Goal: Task Accomplishment & Management: Use online tool/utility

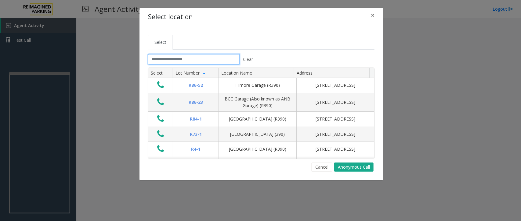
click at [229, 62] on input "text" at bounding box center [193, 59] width 91 height 10
click at [188, 63] on input "text" at bounding box center [193, 59] width 91 height 10
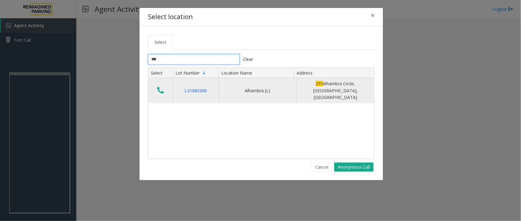
type input "***"
click at [165, 88] on button "Data table" at bounding box center [160, 91] width 10 height 10
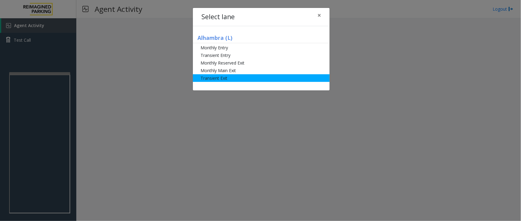
click at [214, 81] on li "Transient Exit" at bounding box center [261, 78] width 137 height 8
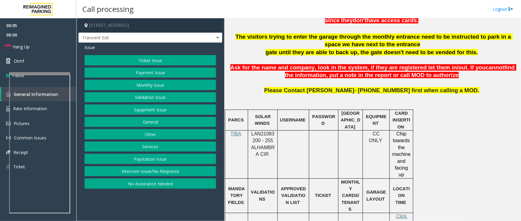
scroll to position [229, 0]
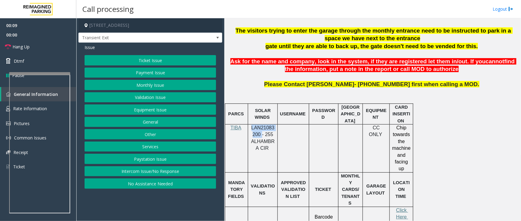
copy span "LAN21083200"
drag, startPoint x: 261, startPoint y: 135, endPoint x: 252, endPoint y: 128, distance: 11.3
click at [252, 128] on span "LAN21083200 - 255 ALHAMBRA CIR" at bounding box center [262, 138] width 23 height 26
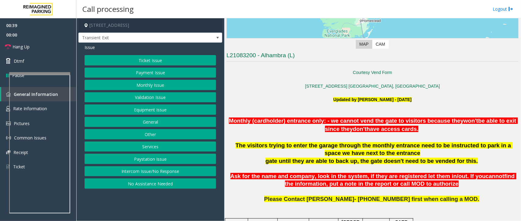
scroll to position [114, 0]
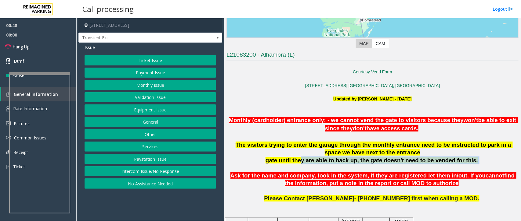
drag, startPoint x: 295, startPoint y: 160, endPoint x: 379, endPoint y: 166, distance: 83.7
click at [379, 166] on div "The visitors trying to enter the garage through the monthly entrance need to be…" at bounding box center [372, 156] width 292 height 31
click at [384, 165] on p at bounding box center [372, 169] width 292 height 8
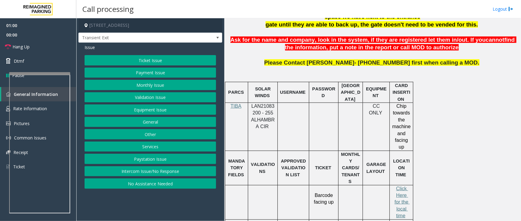
scroll to position [267, 0]
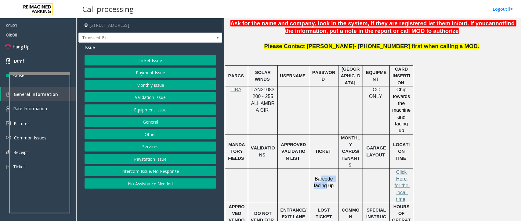
drag, startPoint x: 320, startPoint y: 162, endPoint x: 330, endPoint y: 174, distance: 15.8
click at [325, 171] on td "Barcode facing up" at bounding box center [323, 186] width 29 height 34
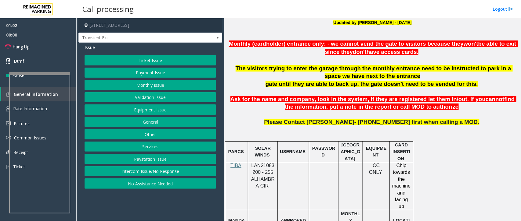
scroll to position [191, 0]
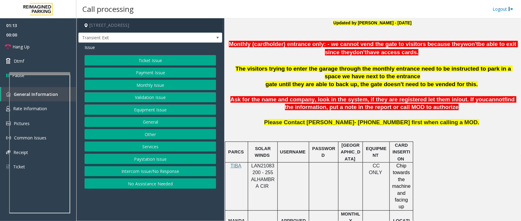
click at [194, 62] on button "Ticket Issue" at bounding box center [149, 60] width 131 height 10
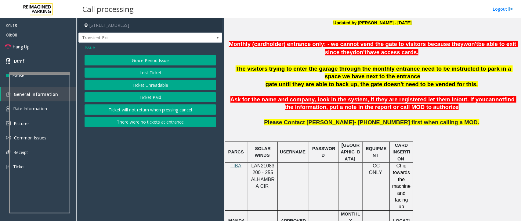
click at [174, 83] on button "Ticket Unreadable" at bounding box center [149, 85] width 131 height 10
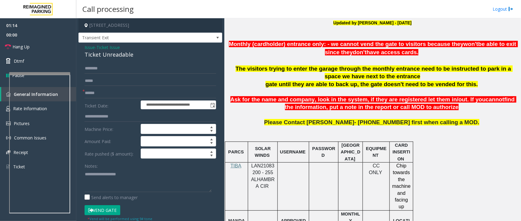
click at [126, 61] on div "**********" at bounding box center [150, 194] width 144 height 303
click at [122, 68] on input "text" at bounding box center [149, 68] width 131 height 10
type input "***"
click at [116, 91] on input "text" at bounding box center [149, 93] width 131 height 10
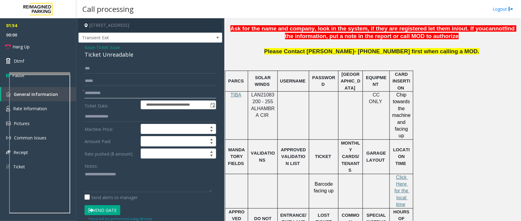
scroll to position [267, 0]
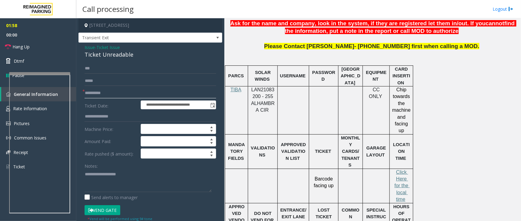
type input "**********"
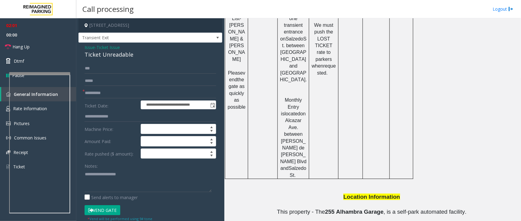
scroll to position [541, 0]
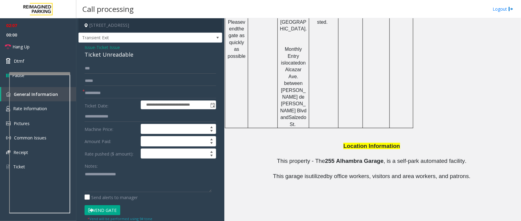
drag, startPoint x: 290, startPoint y: 185, endPoint x: 280, endPoint y: 91, distance: 94.8
click at [280, 158] on p "This property - The [GEOGRAPHIC_DATA] , is a self-park automated facility." at bounding box center [372, 165] width 292 height 15
copy button "[PHONE_NUMBER]"
drag, startPoint x: 315, startPoint y: 188, endPoint x: 285, endPoint y: 184, distance: 30.1
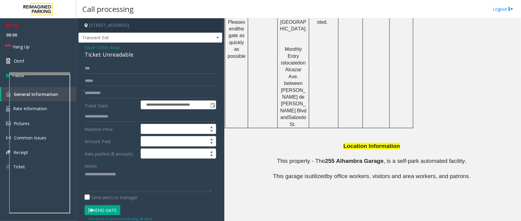
drag, startPoint x: 315, startPoint y: 194, endPoint x: 284, endPoint y: 197, distance: 30.6
copy button "[PHONE_NUMBER]"
drag, startPoint x: 312, startPoint y: 207, endPoint x: 285, endPoint y: 208, distance: 26.5
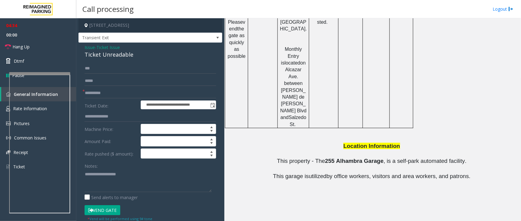
drag, startPoint x: 311, startPoint y: 209, endPoint x: 285, endPoint y: 208, distance: 26.9
copy button "[PHONE_NUMBER]"
drag, startPoint x: 319, startPoint y: 210, endPoint x: 286, endPoint y: 209, distance: 32.9
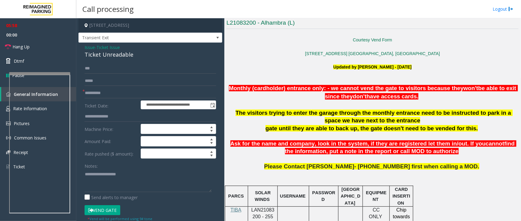
scroll to position [159, 0]
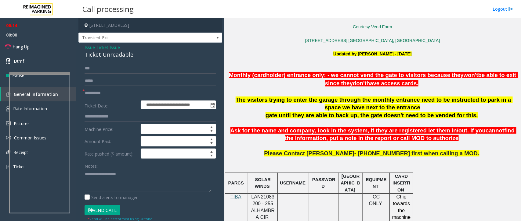
click at [108, 208] on button "Vend Gate" at bounding box center [102, 211] width 36 height 10
click at [88, 176] on textarea at bounding box center [147, 181] width 127 height 23
paste textarea "**********"
click at [104, 173] on textarea at bounding box center [147, 181] width 127 height 23
type textarea "**********"
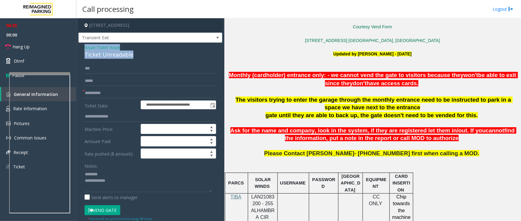
copy div "Issue - Ticket Issue Ticket Unreadable"
drag, startPoint x: 131, startPoint y: 55, endPoint x: 84, endPoint y: 49, distance: 47.4
click at [84, 49] on div "Issue - Ticket Issue Ticket Unreadable" at bounding box center [149, 51] width 131 height 15
click at [34, 46] on link "Hang Up" at bounding box center [38, 47] width 76 height 14
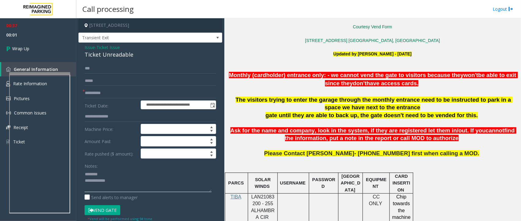
click at [105, 173] on textarea at bounding box center [147, 181] width 127 height 23
click at [88, 46] on span "Issue" at bounding box center [89, 47] width 10 height 6
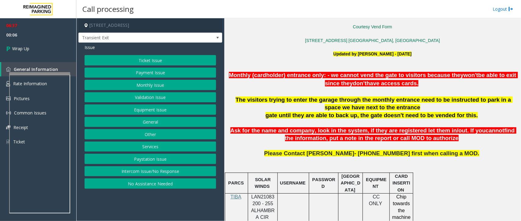
click at [148, 71] on button "Payment Issue" at bounding box center [149, 73] width 131 height 10
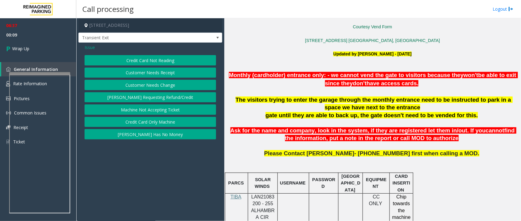
click at [163, 121] on button "Credit Card Only Machine" at bounding box center [149, 122] width 131 height 10
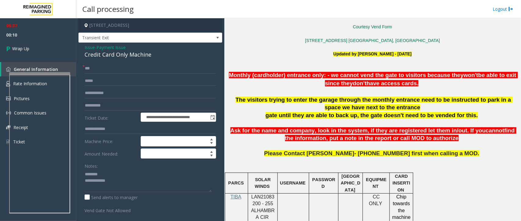
click at [128, 52] on div "Credit Card Only Machine" at bounding box center [149, 55] width 131 height 8
click at [118, 188] on textarea at bounding box center [147, 181] width 127 height 23
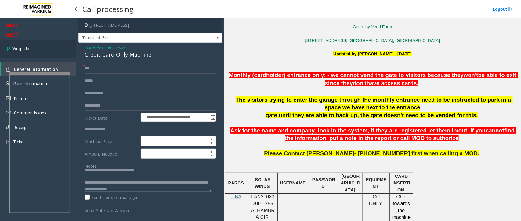
type textarea "**********"
click at [24, 52] on link "Wrap Up" at bounding box center [38, 49] width 76 height 18
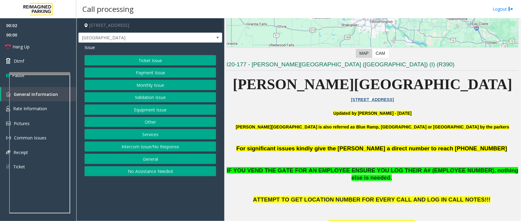
scroll to position [114, 0]
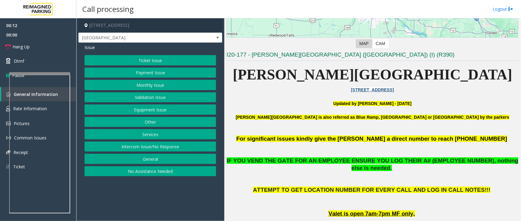
click at [167, 113] on button "Equipment Issue" at bounding box center [149, 110] width 131 height 10
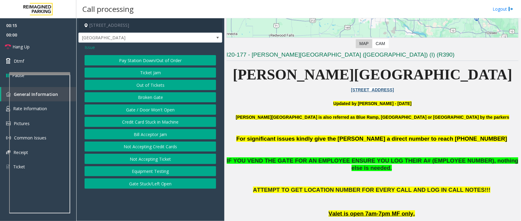
click at [162, 106] on button "Gate / Door Won't Open" at bounding box center [149, 110] width 131 height 10
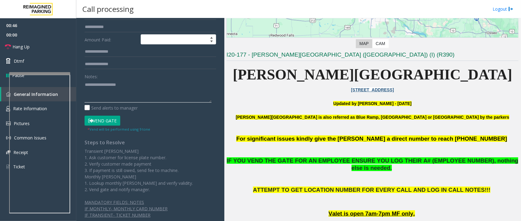
click at [88, 93] on textarea at bounding box center [147, 91] width 127 height 23
click at [95, 118] on button "Vend Gate" at bounding box center [102, 121] width 36 height 10
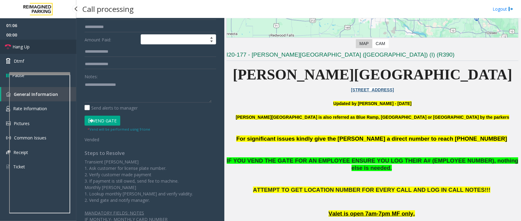
click at [25, 43] on link "Hang Up" at bounding box center [38, 47] width 76 height 14
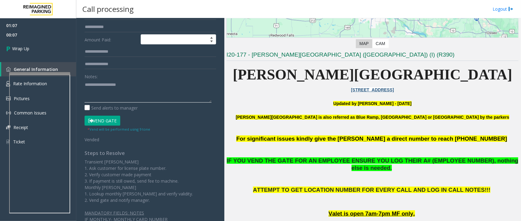
click at [92, 89] on textarea at bounding box center [147, 91] width 127 height 23
paste textarea "**********"
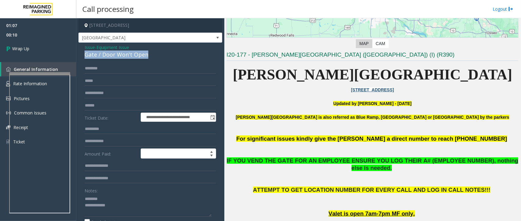
copy div "Gate / Door Won't Open"
drag, startPoint x: 149, startPoint y: 55, endPoint x: 83, endPoint y: 55, distance: 66.2
click at [83, 55] on div "**********" at bounding box center [150, 203] width 144 height 320
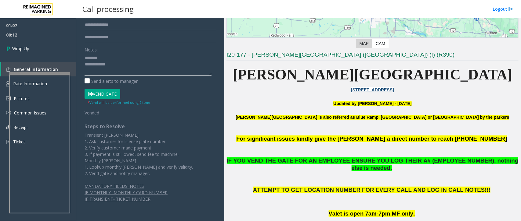
click at [103, 57] on textarea at bounding box center [147, 64] width 127 height 23
paste textarea "**********"
click at [114, 64] on textarea at bounding box center [147, 64] width 127 height 23
click at [117, 65] on textarea at bounding box center [147, 64] width 127 height 23
paste textarea "**********"
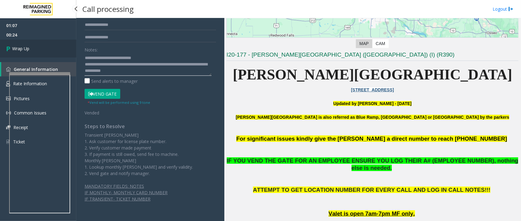
type textarea "**********"
click at [38, 51] on link "Wrap Up" at bounding box center [38, 49] width 76 height 18
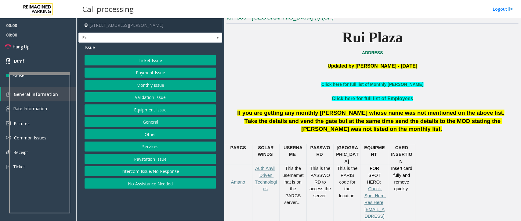
scroll to position [114, 0]
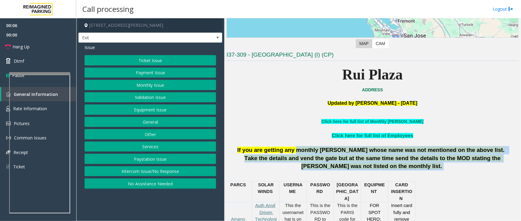
drag, startPoint x: 317, startPoint y: 148, endPoint x: 489, endPoint y: 168, distance: 173.5
click at [489, 168] on div "If you are getting any monthly [PERSON_NAME] whose name was not mentioned on th…" at bounding box center [372, 158] width 292 height 24
click at [171, 149] on button "Services" at bounding box center [149, 147] width 131 height 10
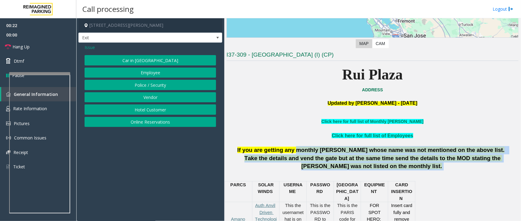
click at [163, 110] on button "Hotel Customer" at bounding box center [149, 110] width 131 height 10
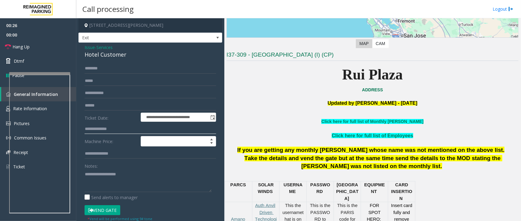
click at [111, 128] on input "text" at bounding box center [149, 129] width 131 height 10
type input "****"
click at [97, 69] on input "text" at bounding box center [149, 68] width 131 height 10
click at [25, 46] on span "Hang Up" at bounding box center [21, 47] width 17 height 6
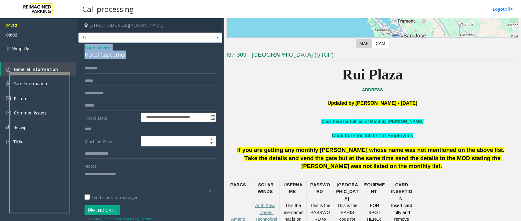
copy div "Issue - Services Hotel Customer"
drag, startPoint x: 135, startPoint y: 54, endPoint x: 81, endPoint y: 48, distance: 53.7
click at [81, 48] on div "**********" at bounding box center [150, 153] width 144 height 220
click at [87, 187] on textarea at bounding box center [147, 181] width 127 height 23
paste textarea "**********"
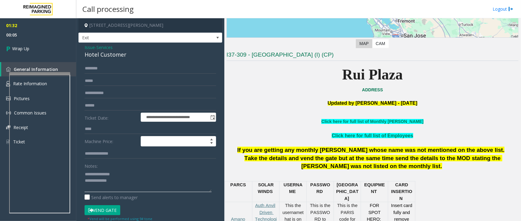
click at [118, 180] on textarea at bounding box center [147, 181] width 127 height 23
click at [120, 192] on textarea at bounding box center [147, 181] width 127 height 23
click at [121, 186] on textarea at bounding box center [147, 181] width 127 height 23
paste textarea "**********"
type textarea "**********"
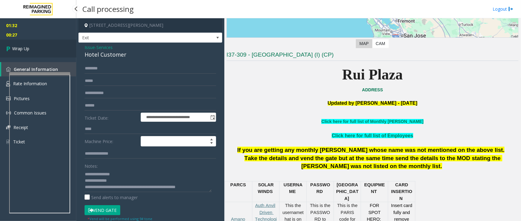
click at [24, 44] on link "Wrap Up" at bounding box center [38, 49] width 76 height 18
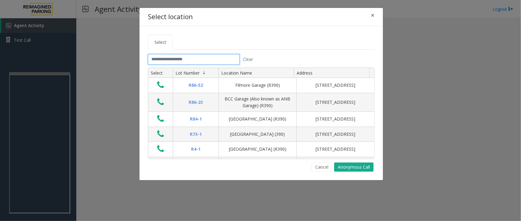
click at [194, 63] on input "text" at bounding box center [193, 59] width 91 height 10
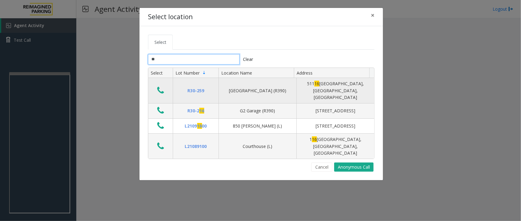
type input "**"
click at [166, 88] on td "Data table" at bounding box center [160, 91] width 24 height 26
click at [162, 89] on icon "Data table" at bounding box center [160, 90] width 7 height 9
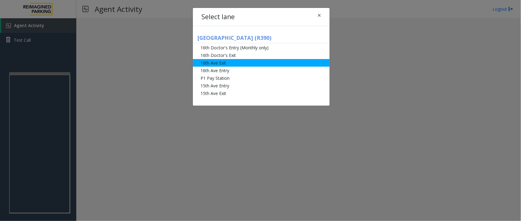
click at [220, 63] on li "16th Ave Exit" at bounding box center [261, 63] width 137 height 8
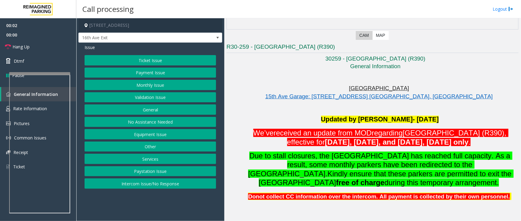
scroll to position [152, 0]
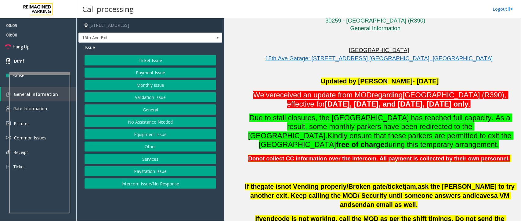
drag, startPoint x: 255, startPoint y: 95, endPoint x: 461, endPoint y: 102, distance: 206.9
click at [461, 102] on p "We’ve received an update from MOD regarding [GEOGRAPHIC_DATA] (R390), effective…" at bounding box center [379, 100] width 277 height 18
click at [487, 107] on p "We’ve received an update from MOD regarding [GEOGRAPHIC_DATA] (R390), effective…" at bounding box center [379, 100] width 277 height 18
click at [133, 86] on button "Monthly Issue" at bounding box center [149, 85] width 131 height 10
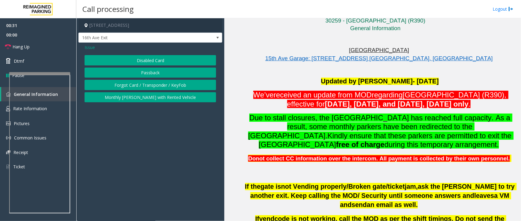
click at [91, 48] on span "Issue" at bounding box center [89, 47] width 10 height 6
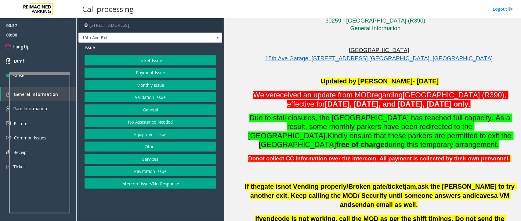
click at [154, 84] on button "Monthly Issue" at bounding box center [149, 85] width 131 height 10
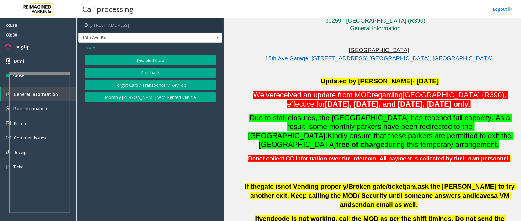
click at [166, 59] on button "Disabled Card" at bounding box center [149, 60] width 131 height 10
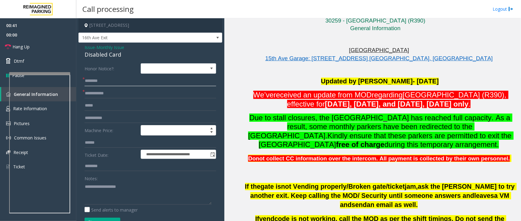
click at [99, 83] on input "text" at bounding box center [149, 81] width 131 height 10
type input "****"
click at [109, 98] on input "text" at bounding box center [149, 93] width 131 height 10
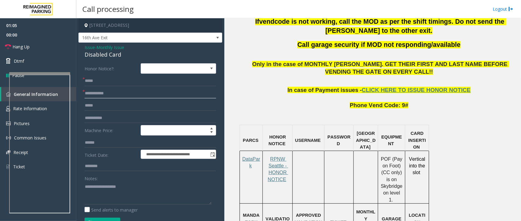
scroll to position [419, 0]
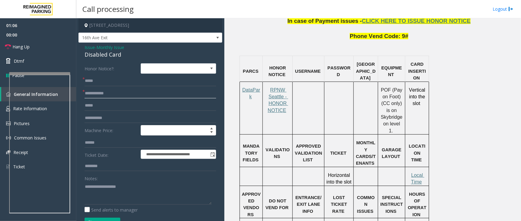
click at [101, 95] on input "text" at bounding box center [149, 93] width 131 height 10
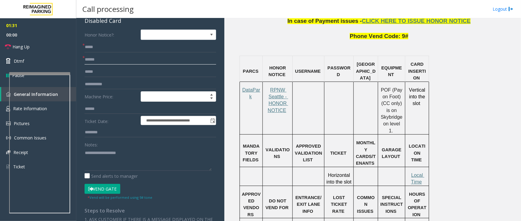
scroll to position [76, 0]
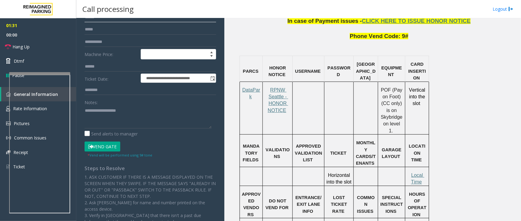
type input "******"
click at [101, 144] on button "Vend Gate" at bounding box center [102, 147] width 36 height 10
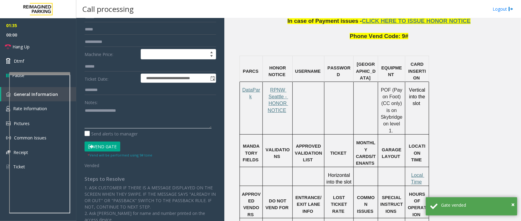
click at [88, 121] on textarea at bounding box center [147, 117] width 127 height 23
paste textarea "**********"
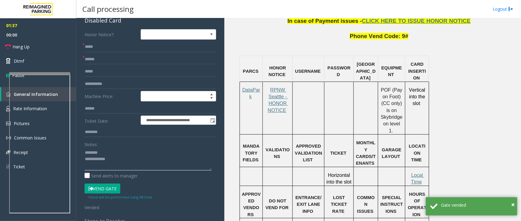
scroll to position [0, 0]
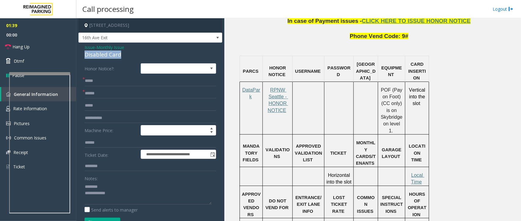
copy div "Disabled Card"
drag, startPoint x: 122, startPoint y: 51, endPoint x: 82, endPoint y: 54, distance: 40.6
click at [82, 54] on div "**********" at bounding box center [150, 219] width 144 height 352
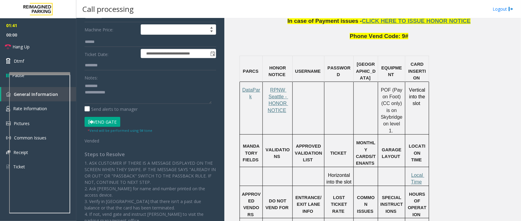
scroll to position [98, 0]
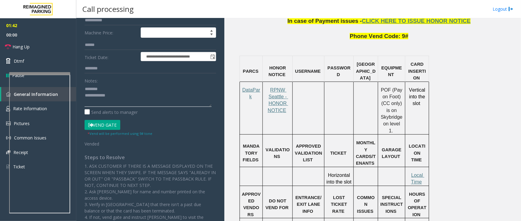
click at [101, 86] on textarea at bounding box center [147, 95] width 127 height 23
paste textarea "**********"
click at [34, 46] on link "Hang Up" at bounding box center [38, 47] width 76 height 14
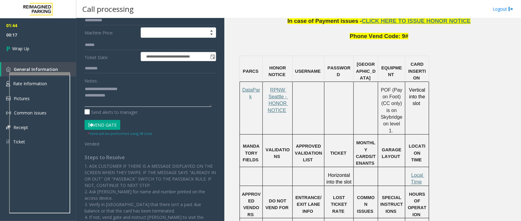
click at [115, 99] on textarea at bounding box center [147, 95] width 127 height 23
paste textarea "**********"
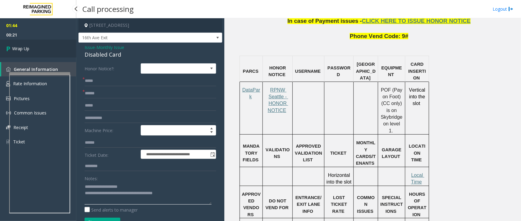
type textarea "**********"
click at [42, 48] on link "Wrap Up" at bounding box center [38, 49] width 76 height 18
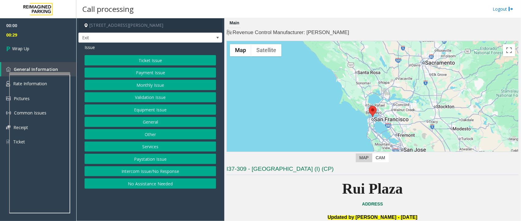
click at [144, 170] on button "Intercom Issue/No Response" at bounding box center [149, 172] width 131 height 10
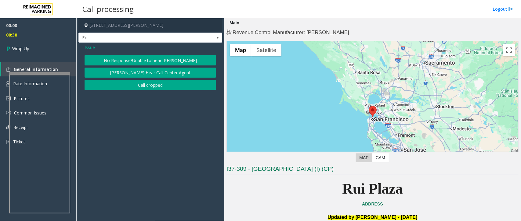
click at [129, 88] on button "Call dropped" at bounding box center [149, 85] width 131 height 10
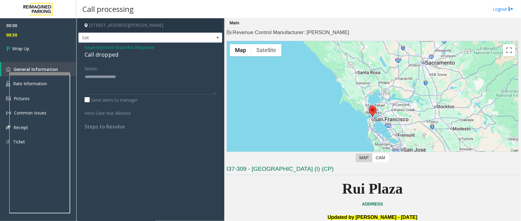
click at [129, 88] on textarea at bounding box center [149, 83] width 131 height 23
click at [95, 56] on div "Call dropped" at bounding box center [149, 55] width 131 height 8
copy div "Call dropped"
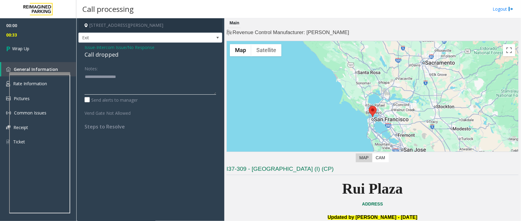
click at [97, 82] on textarea at bounding box center [149, 83] width 131 height 23
paste textarea "**********"
type textarea "**********"
click at [34, 47] on link "Wrap Up" at bounding box center [38, 49] width 76 height 18
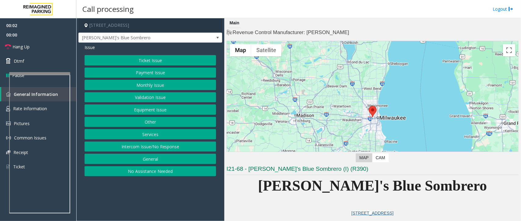
scroll to position [38, 0]
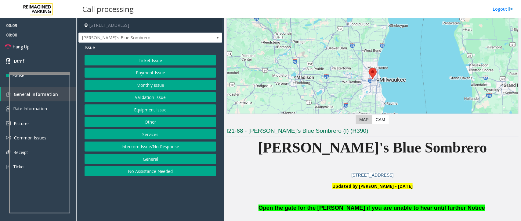
click at [152, 109] on button "Equipment Issue" at bounding box center [149, 110] width 131 height 10
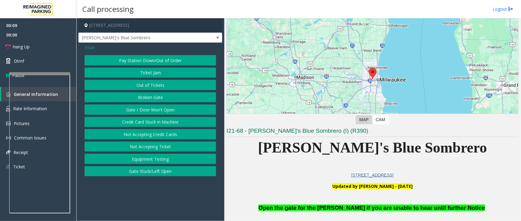
click at [152, 109] on button "Gate / Door Won't Open" at bounding box center [149, 110] width 131 height 10
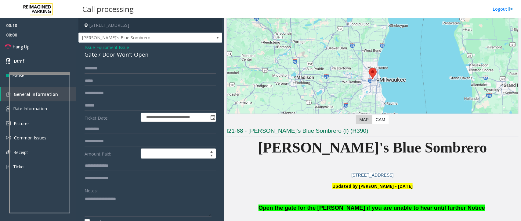
scroll to position [112, 0]
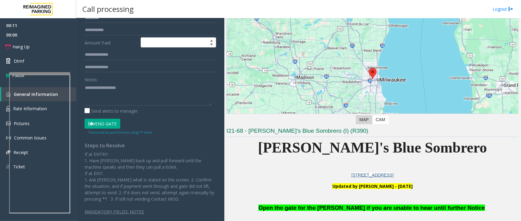
click at [101, 121] on button "Vend Gate" at bounding box center [102, 124] width 36 height 10
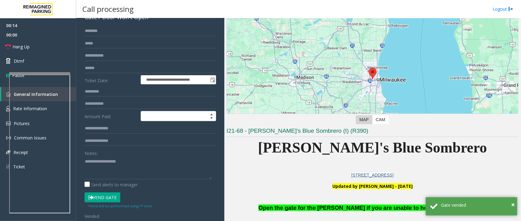
scroll to position [0, 0]
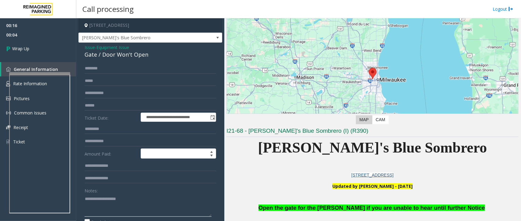
click at [101, 201] on textarea at bounding box center [147, 205] width 127 height 23
paste textarea "**********"
copy div "Gate / Door Won't Open"
drag, startPoint x: 159, startPoint y: 59, endPoint x: 84, endPoint y: 57, distance: 74.7
click at [84, 57] on div "**********" at bounding box center [150, 193] width 144 height 300
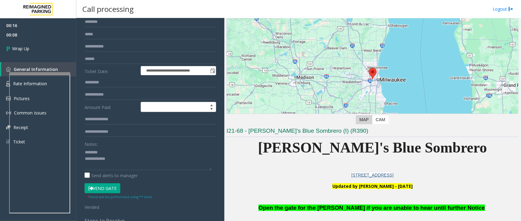
scroll to position [76, 0]
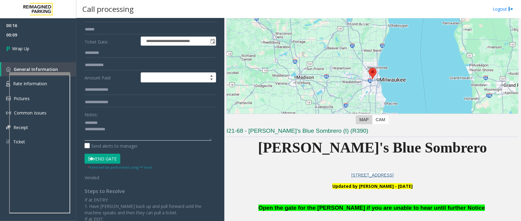
click at [99, 121] on textarea at bounding box center [147, 129] width 127 height 23
paste textarea "**********"
click at [120, 130] on textarea at bounding box center [147, 129] width 127 height 23
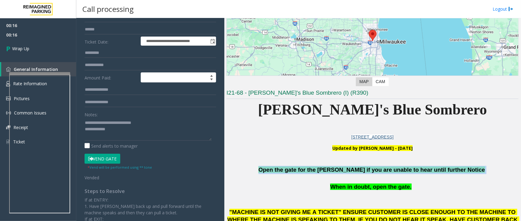
drag, startPoint x: 462, startPoint y: 167, endPoint x: 283, endPoint y: 171, distance: 179.1
click at [283, 171] on p "Open the gate for the [PERSON_NAME] if you are unable to hear until further Not…" at bounding box center [372, 170] width 292 height 8
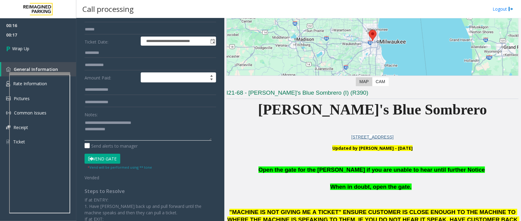
click at [126, 131] on textarea at bounding box center [147, 129] width 127 height 23
paste textarea "**********"
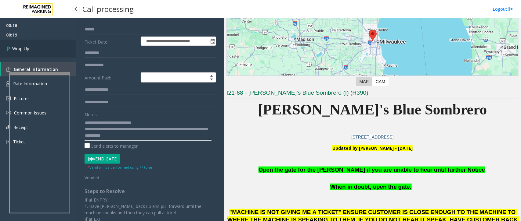
type textarea "**********"
click at [27, 52] on link "Wrap Up" at bounding box center [38, 49] width 76 height 18
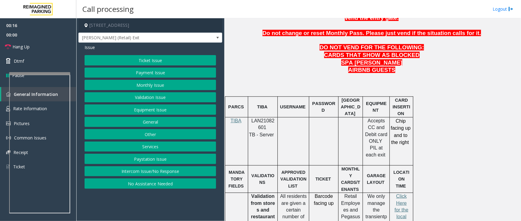
scroll to position [305, 0]
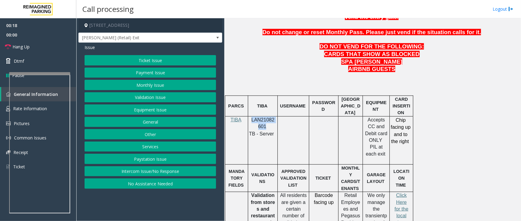
drag, startPoint x: 265, startPoint y: 113, endPoint x: 249, endPoint y: 106, distance: 16.8
click at [249, 117] on div "LAN21082601 TB - Server" at bounding box center [262, 127] width 29 height 21
click at [269, 117] on p "LAN21082601" at bounding box center [262, 124] width 25 height 14
drag, startPoint x: 268, startPoint y: 111, endPoint x: 251, endPoint y: 106, distance: 18.3
click at [251, 117] on p "LAN21082601" at bounding box center [262, 124] width 25 height 14
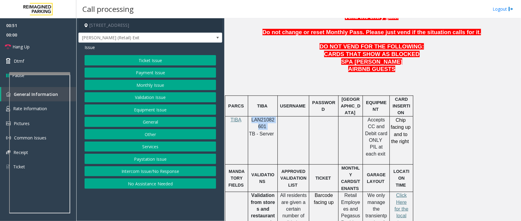
click at [152, 59] on button "Ticket Issue" at bounding box center [149, 60] width 131 height 10
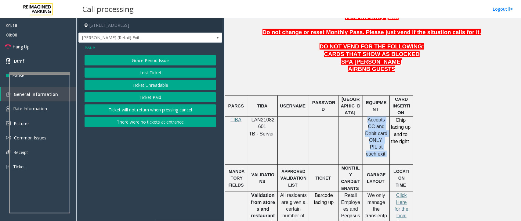
drag, startPoint x: 367, startPoint y: 103, endPoint x: 383, endPoint y: 134, distance: 35.5
click at [383, 134] on td "Accepts CC and Debit card ONLY PIL at each exit" at bounding box center [376, 140] width 27 height 48
click at [385, 133] on p "Accepts CC and Debit card ONLY PIL at each exit" at bounding box center [376, 137] width 22 height 41
click at [90, 46] on span "Issue" at bounding box center [89, 47] width 10 height 6
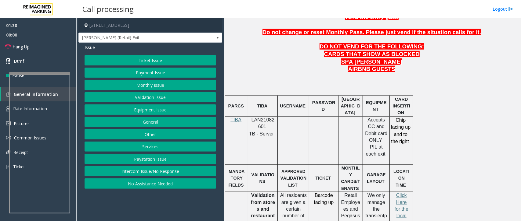
click at [149, 73] on button "Payment Issue" at bounding box center [149, 73] width 131 height 10
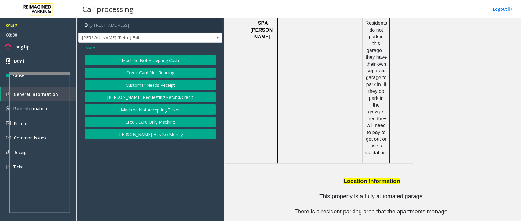
scroll to position [824, 0]
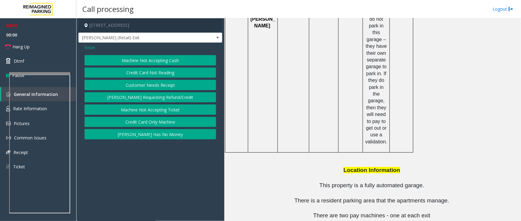
drag, startPoint x: 359, startPoint y: 196, endPoint x: 331, endPoint y: 199, distance: 27.9
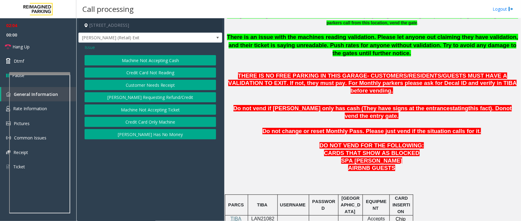
scroll to position [138, 0]
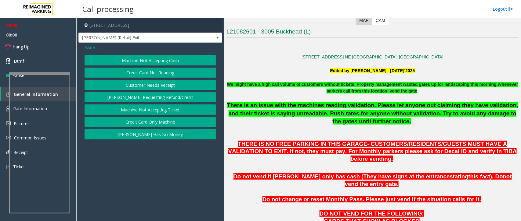
click at [342, 173] on p "Do not vend if [PERSON_NAME] only has cash (They have signs at the entrance sta…" at bounding box center [372, 180] width 292 height 15
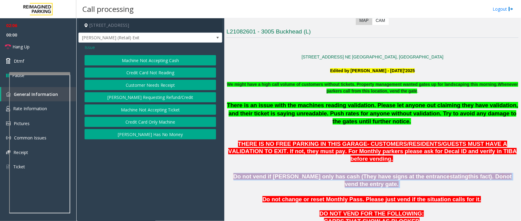
click at [342, 173] on p "Do not vend if [PERSON_NAME] only has cash (They have signs at the entrance sta…" at bounding box center [372, 180] width 292 height 15
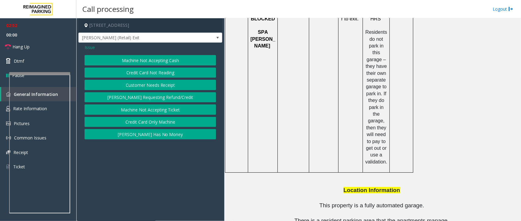
scroll to position [824, 0]
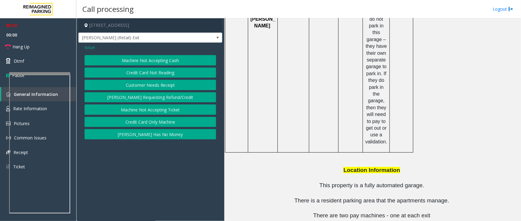
drag, startPoint x: 355, startPoint y: 196, endPoint x: 324, endPoint y: 198, distance: 30.9
drag, startPoint x: 355, startPoint y: 210, endPoint x: 325, endPoint y: 211, distance: 29.6
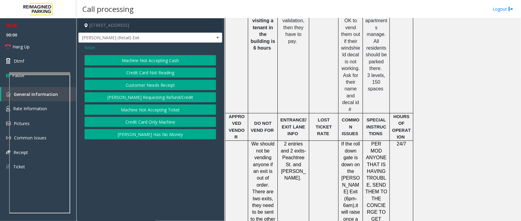
scroll to position [519, 0]
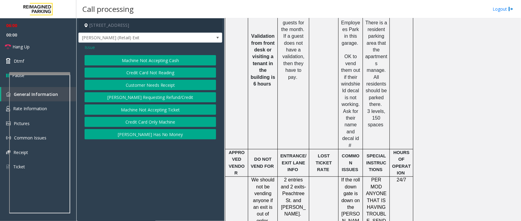
click at [90, 49] on span "Issue" at bounding box center [89, 47] width 10 height 6
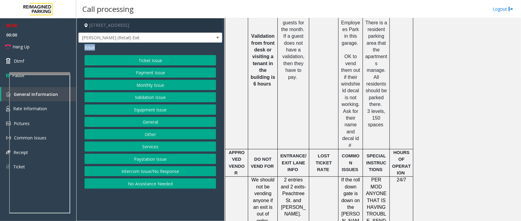
drag, startPoint x: 98, startPoint y: 48, endPoint x: 84, endPoint y: 48, distance: 13.4
click at [84, 48] on div "Issue" at bounding box center [149, 47] width 131 height 6
click at [103, 48] on div "Issue" at bounding box center [149, 47] width 131 height 6
click at [13, 45] on span "Hang Up" at bounding box center [21, 47] width 17 height 6
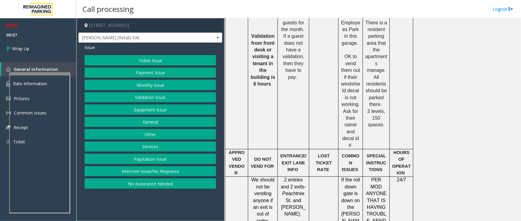
click at [145, 71] on button "Payment Issue" at bounding box center [149, 73] width 131 height 10
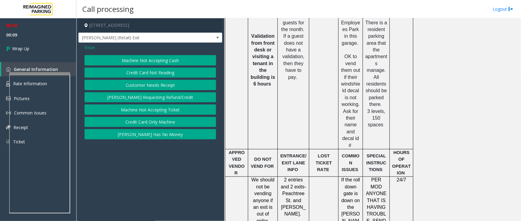
click at [147, 120] on button "Credit Card Only Machine" at bounding box center [149, 122] width 131 height 10
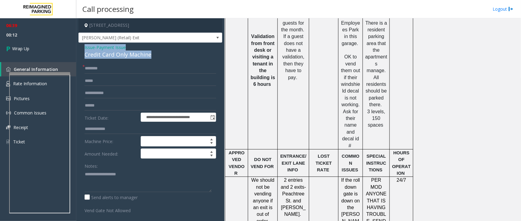
drag, startPoint x: 152, startPoint y: 56, endPoint x: 84, endPoint y: 50, distance: 68.0
click at [84, 50] on div "**********" at bounding box center [150, 168] width 144 height 251
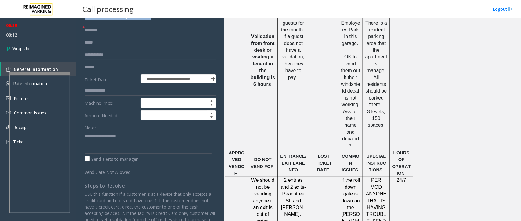
scroll to position [79, 0]
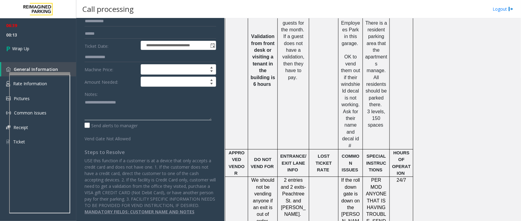
click at [96, 108] on textarea at bounding box center [147, 109] width 127 height 23
paste textarea "**********"
click at [136, 102] on textarea at bounding box center [147, 109] width 127 height 23
click at [145, 106] on textarea at bounding box center [147, 109] width 127 height 23
click at [142, 104] on textarea at bounding box center [147, 109] width 127 height 23
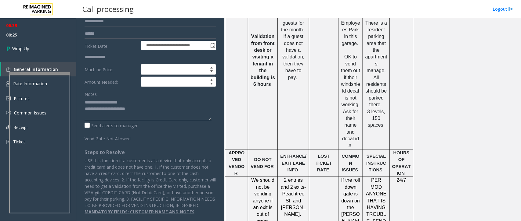
paste textarea "**********"
click at [117, 109] on textarea at bounding box center [147, 109] width 127 height 23
drag, startPoint x: 100, startPoint y: 113, endPoint x: 198, endPoint y: 109, distance: 98.6
click at [198, 109] on textarea at bounding box center [147, 109] width 127 height 23
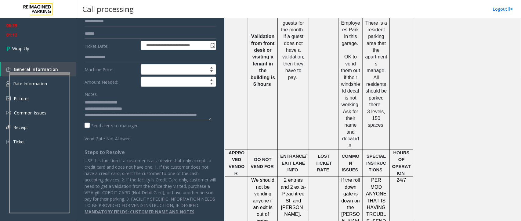
click at [110, 109] on textarea at bounding box center [147, 109] width 127 height 23
type textarea "**********"
click at [41, 49] on link "Wrap Up" at bounding box center [38, 49] width 76 height 18
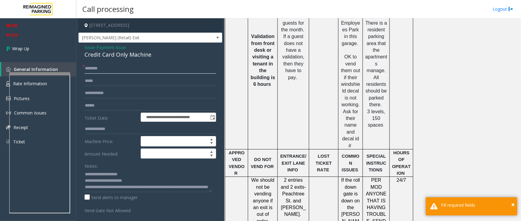
click at [100, 71] on input "text" at bounding box center [149, 68] width 131 height 10
type input "**"
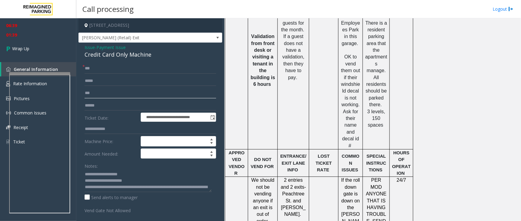
type input "**"
click at [39, 51] on link "Wrap Up" at bounding box center [38, 49] width 76 height 18
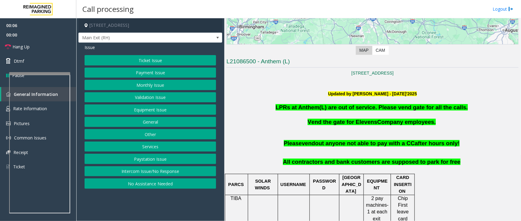
scroll to position [114, 0]
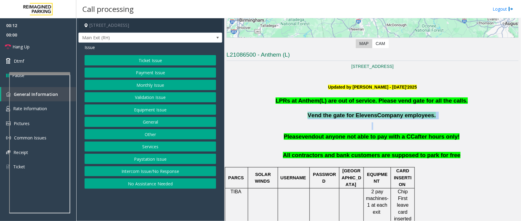
drag, startPoint x: 313, startPoint y: 114, endPoint x: 420, endPoint y: 120, distance: 107.2
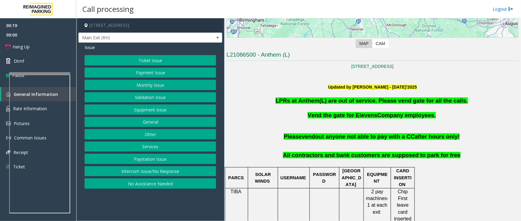
scroll to position [191, 0]
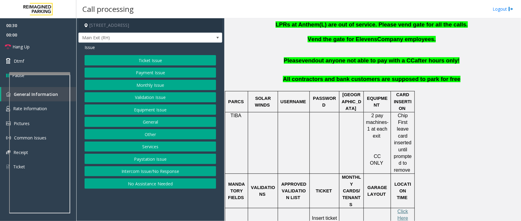
click at [155, 83] on button "Monthly Issue" at bounding box center [149, 85] width 131 height 10
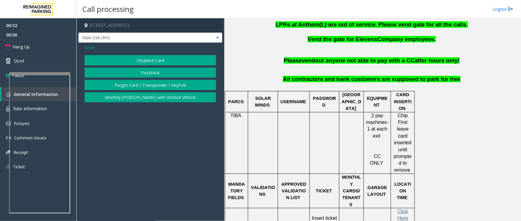
click at [162, 59] on button "Disabled Card" at bounding box center [149, 60] width 131 height 10
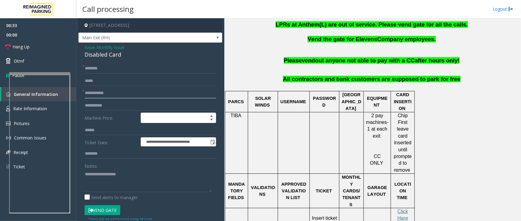
click at [97, 94] on input "text" at bounding box center [149, 93] width 131 height 10
click at [98, 96] on input "text" at bounding box center [149, 93] width 131 height 10
click at [101, 98] on input "text" at bounding box center [149, 93] width 131 height 10
type input "*"
click at [109, 69] on input "text" at bounding box center [149, 68] width 131 height 10
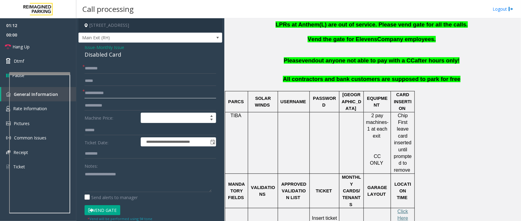
click at [114, 88] on input "text" at bounding box center [149, 93] width 131 height 10
click at [90, 69] on input "text" at bounding box center [149, 68] width 131 height 10
click at [113, 72] on input "******" at bounding box center [149, 68] width 131 height 10
type input "******"
click at [135, 95] on input "text" at bounding box center [149, 93] width 131 height 10
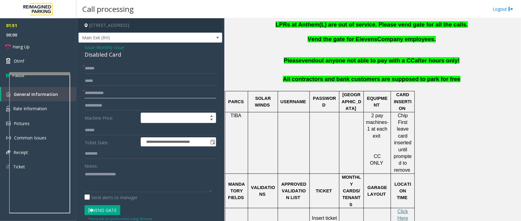
click at [138, 95] on input "text" at bounding box center [149, 93] width 131 height 10
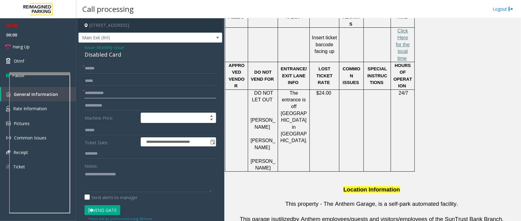
scroll to position [408, 0]
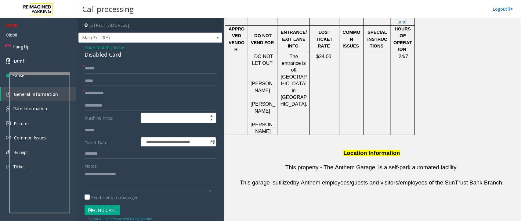
click at [115, 212] on button "Vend Gate" at bounding box center [102, 211] width 36 height 10
click at [114, 90] on input "text" at bounding box center [149, 93] width 131 height 10
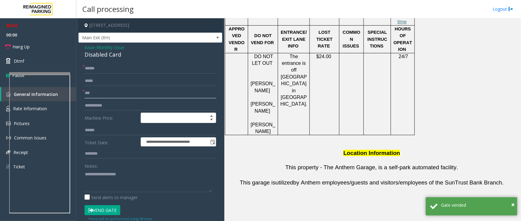
type input "**"
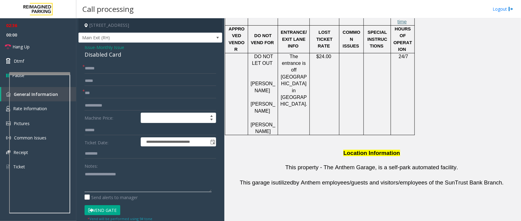
click at [113, 188] on textarea at bounding box center [147, 181] width 127 height 23
paste textarea "**********"
click at [35, 52] on link "Hang Up" at bounding box center [38, 47] width 76 height 14
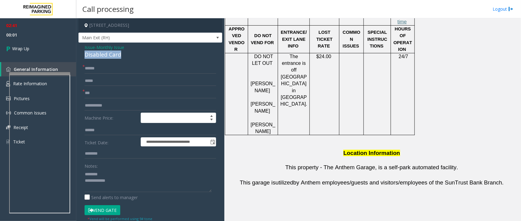
drag, startPoint x: 124, startPoint y: 56, endPoint x: 81, endPoint y: 56, distance: 42.1
click at [81, 56] on div "**********" at bounding box center [150, 213] width 144 height 340
click at [101, 172] on textarea at bounding box center [147, 181] width 127 height 23
paste textarea "**********"
click at [120, 185] on textarea at bounding box center [147, 181] width 127 height 23
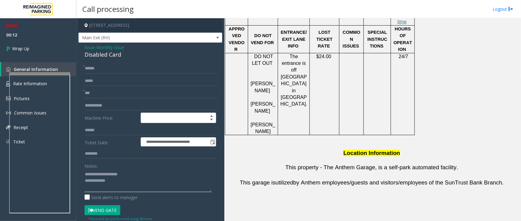
click at [113, 182] on textarea at bounding box center [147, 181] width 127 height 23
paste textarea "**********"
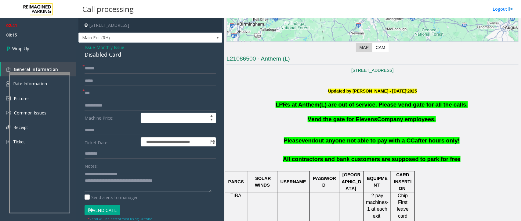
scroll to position [103, 0]
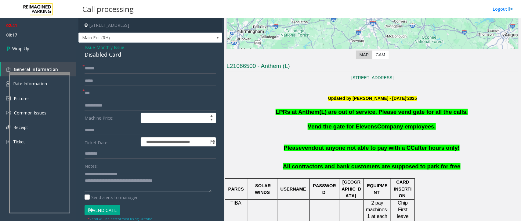
type textarea "**********"
drag, startPoint x: 374, startPoint y: 127, endPoint x: 355, endPoint y: 127, distance: 19.2
click at [355, 127] on span "Vend the gate for Elevens Company employees." at bounding box center [371, 127] width 128 height 6
drag, startPoint x: 103, startPoint y: 97, endPoint x: 77, endPoint y: 96, distance: 25.9
click at [77, 96] on app-call-processing-form "**********" at bounding box center [150, 119] width 148 height 203
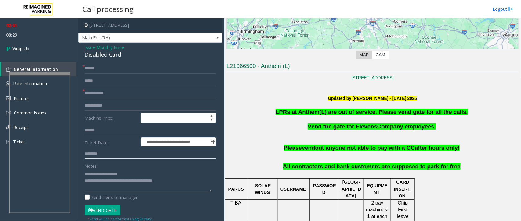
click at [103, 150] on input "text" at bounding box center [149, 154] width 131 height 10
paste input "*******"
type input "*******"
click at [30, 52] on link "Wrap Up" at bounding box center [38, 49] width 76 height 18
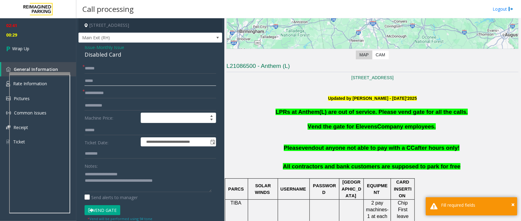
click at [104, 79] on input "text" at bounding box center [149, 81] width 131 height 10
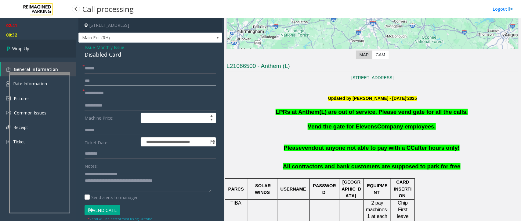
type input "**"
click at [38, 46] on link "Wrap Up" at bounding box center [38, 49] width 76 height 18
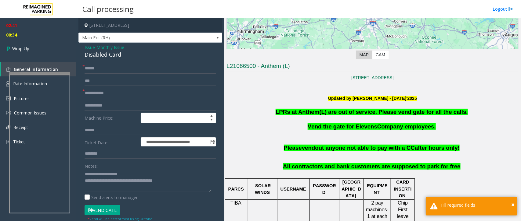
click at [101, 96] on input "text" at bounding box center [149, 93] width 131 height 10
type input "**"
click at [30, 49] on link "Wrap Up" at bounding box center [38, 49] width 76 height 18
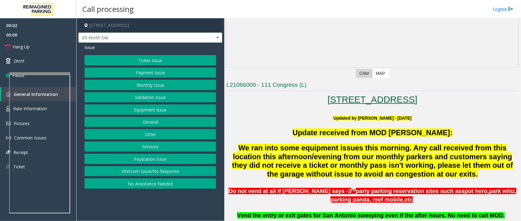
scroll to position [152, 0]
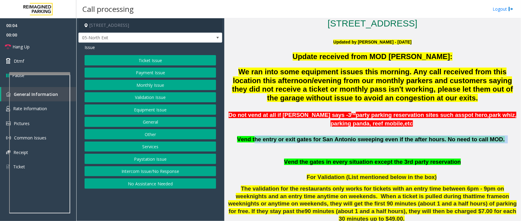
drag, startPoint x: 267, startPoint y: 145, endPoint x: 444, endPoint y: 150, distance: 176.6
click at [444, 150] on div "Do not vend at all if [PERSON_NAME] says - 3 rd party parking reservation sites…" at bounding box center [372, 171] width 292 height 123
click at [444, 150] on p at bounding box center [372, 148] width 292 height 8
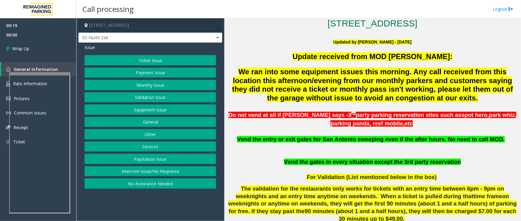
click at [167, 185] on button "No Assistance Needed" at bounding box center [149, 184] width 131 height 10
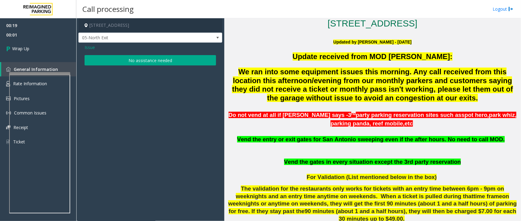
click at [124, 60] on button "No assistance needed" at bounding box center [149, 60] width 131 height 10
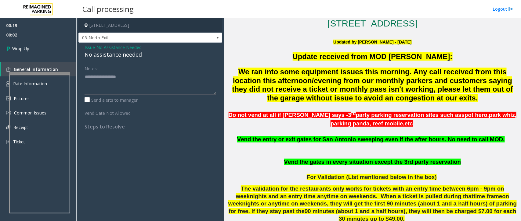
click at [119, 55] on div "No assistance needed" at bounding box center [149, 55] width 131 height 8
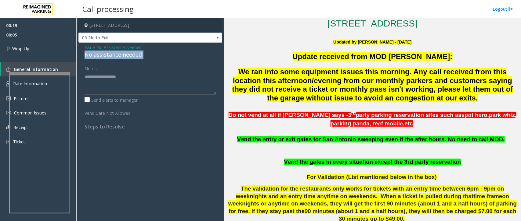
click at [119, 55] on div "No assistance needed" at bounding box center [149, 55] width 131 height 8
click at [114, 78] on textarea at bounding box center [149, 83] width 131 height 23
paste textarea "**********"
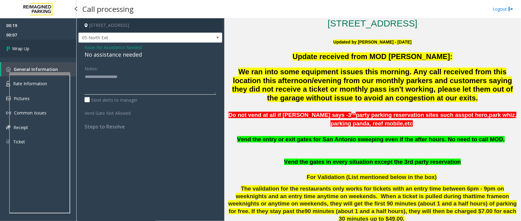
type textarea "**********"
click at [20, 51] on span "Wrap Up" at bounding box center [20, 48] width 17 height 6
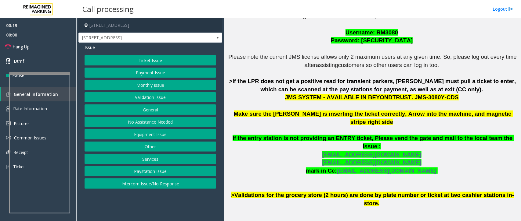
scroll to position [191, 0]
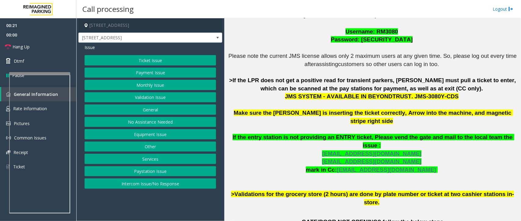
click at [154, 74] on button "Payment Issue" at bounding box center [149, 73] width 131 height 10
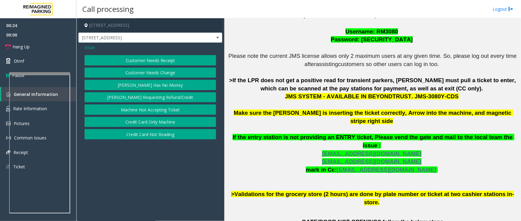
click at [87, 48] on span "Issue" at bounding box center [89, 47] width 10 height 6
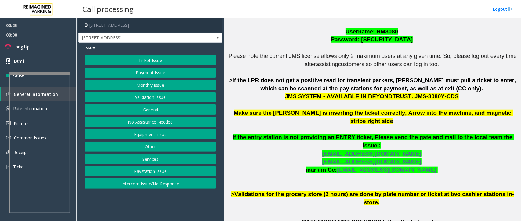
click at [154, 62] on button "Ticket Issue" at bounding box center [149, 60] width 131 height 10
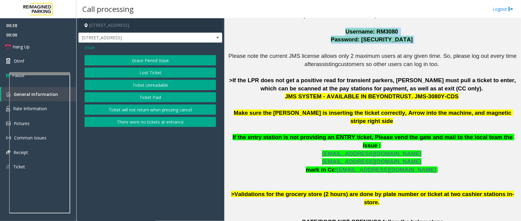
drag, startPoint x: 407, startPoint y: 39, endPoint x: 339, endPoint y: 30, distance: 67.9
click at [339, 30] on p "The login credentials for the JMS system at Lot 441 are as follows: Username: R…" at bounding box center [372, 109] width 292 height 196
click at [328, 37] on p "The login credentials for the JMS system at Lot 441 are as follows: Username: R…" at bounding box center [372, 109] width 292 height 196
drag, startPoint x: 345, startPoint y: 31, endPoint x: 400, endPoint y: 40, distance: 55.9
click at [400, 40] on p "The login credentials for the JMS system at Lot 441 are as follows: Username: R…" at bounding box center [372, 109] width 292 height 196
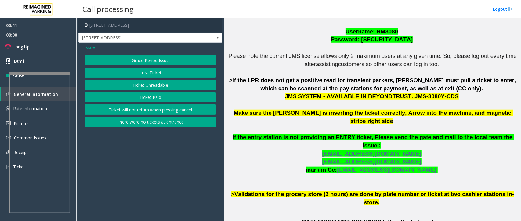
click at [410, 38] on p "The login credentials for the JMS system at Lot 441 are as follows: Username: R…" at bounding box center [372, 109] width 292 height 196
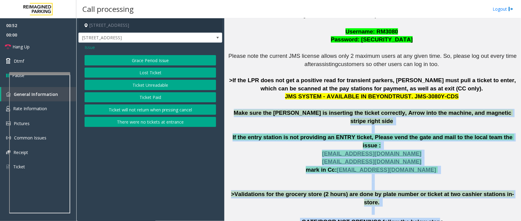
drag, startPoint x: 241, startPoint y: 113, endPoint x: 433, endPoint y: 198, distance: 210.5
click at [430, 201] on div "The login credentials for the JMS system at Lot 441 are as follows: Username: R…" at bounding box center [372, 170] width 292 height 335
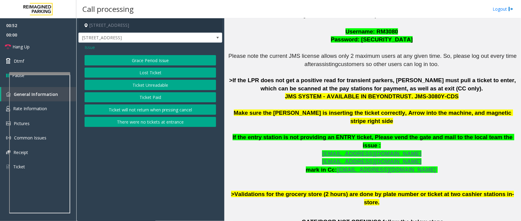
drag, startPoint x: 445, startPoint y: 192, endPoint x: 443, endPoint y: 197, distance: 5.3
click at [443, 197] on div "The login credentials for the JMS system at Lot 441 are as follows: Username: R…" at bounding box center [372, 170] width 292 height 335
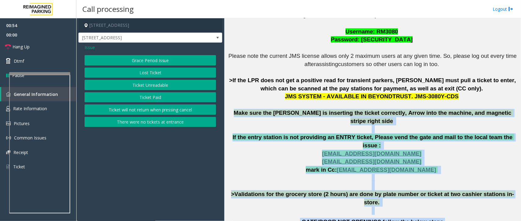
drag, startPoint x: 443, startPoint y: 197, endPoint x: 239, endPoint y: 110, distance: 221.6
click at [239, 110] on div "The login credentials for the JMS system at Lot 441 are as follows: Username: R…" at bounding box center [372, 170] width 292 height 335
click at [257, 145] on p "The login credentials for the JMS system at Lot 441 are as follows: Username: R…" at bounding box center [372, 109] width 292 height 196
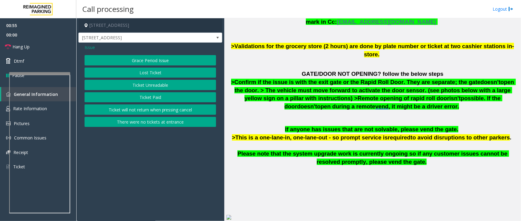
scroll to position [343, 0]
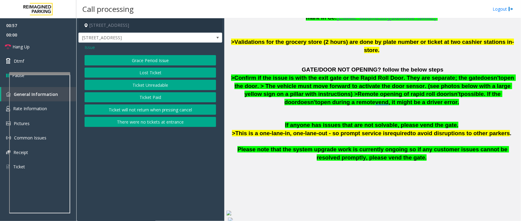
click at [131, 87] on button "Ticket Unreadable" at bounding box center [149, 85] width 131 height 10
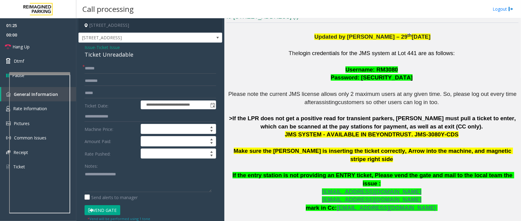
scroll to position [191, 0]
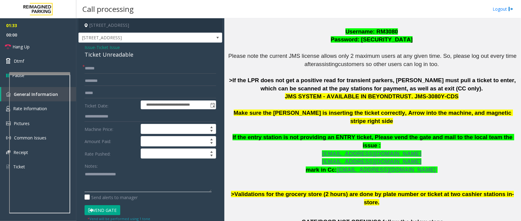
click at [88, 185] on textarea at bounding box center [147, 181] width 127 height 23
paste textarea "**********"
type textarea "**********"
click at [100, 69] on input "text" at bounding box center [149, 68] width 131 height 10
type input "*"
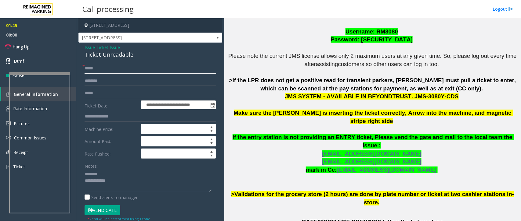
type input "****"
click at [113, 179] on textarea at bounding box center [147, 181] width 127 height 23
click at [113, 184] on textarea at bounding box center [147, 181] width 127 height 23
click at [112, 188] on textarea at bounding box center [147, 181] width 127 height 23
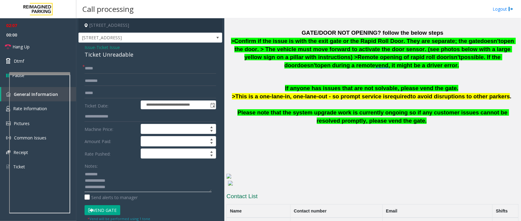
scroll to position [384, 0]
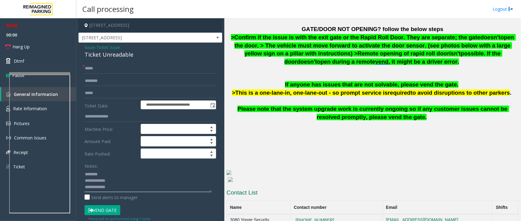
click at [118, 190] on textarea at bounding box center [147, 181] width 127 height 23
click at [130, 188] on textarea at bounding box center [147, 181] width 127 height 23
click at [13, 49] on span "Hang Up" at bounding box center [21, 47] width 17 height 6
click at [122, 178] on textarea at bounding box center [147, 181] width 127 height 23
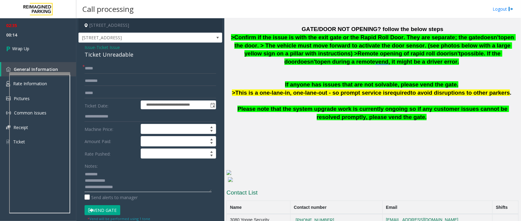
click at [114, 179] on textarea at bounding box center [147, 181] width 127 height 23
paste textarea "**********"
click at [166, 182] on textarea at bounding box center [147, 181] width 127 height 23
click at [146, 181] on textarea at bounding box center [147, 181] width 127 height 23
click at [102, 173] on textarea at bounding box center [147, 181] width 127 height 23
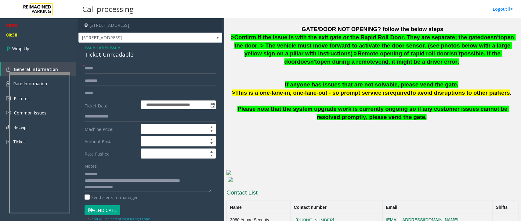
type textarea "**********"
click at [112, 47] on span "Ticket Issue" at bounding box center [107, 47] width 23 height 6
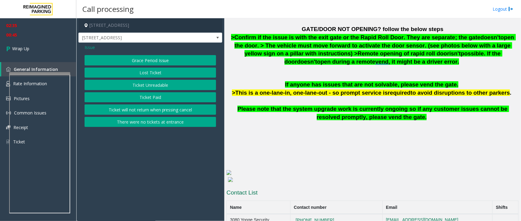
click at [91, 46] on span "Issue" at bounding box center [89, 47] width 10 height 6
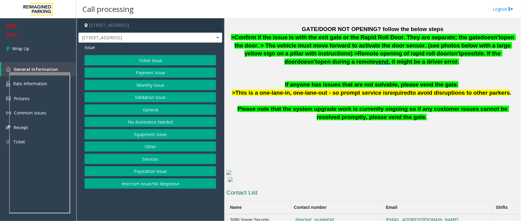
click at [155, 133] on button "Equipment Issue" at bounding box center [149, 134] width 131 height 10
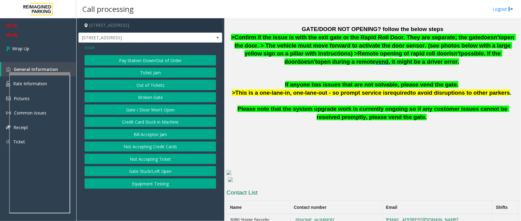
click at [146, 72] on button "Ticket Jam" at bounding box center [149, 73] width 131 height 10
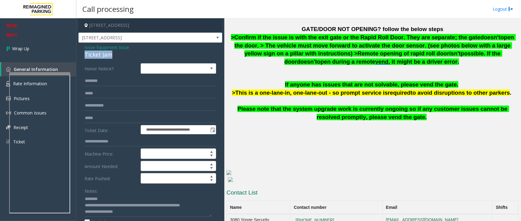
drag, startPoint x: 114, startPoint y: 56, endPoint x: 84, endPoint y: 54, distance: 29.6
click at [84, 54] on div "Ticket Jam" at bounding box center [149, 55] width 131 height 8
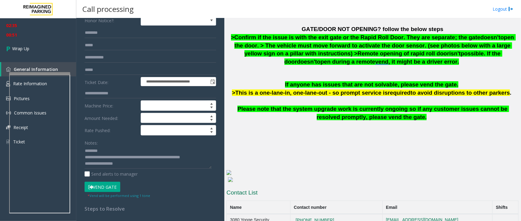
scroll to position [76, 0]
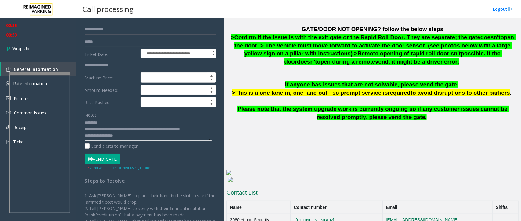
click at [99, 122] on textarea at bounding box center [147, 129] width 127 height 23
paste textarea "**********"
type textarea "**********"
click at [16, 48] on span "Wrap Up" at bounding box center [20, 48] width 17 height 6
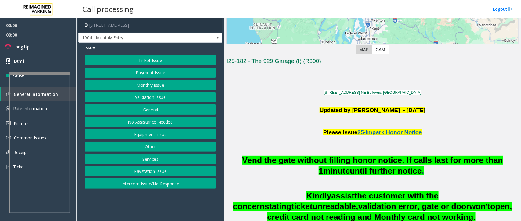
scroll to position [152, 0]
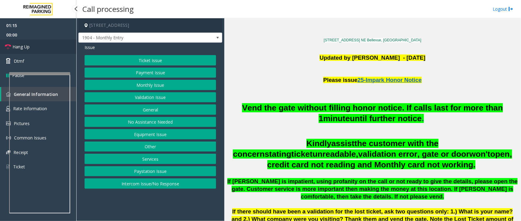
click at [20, 49] on span "Hang Up" at bounding box center [21, 47] width 17 height 6
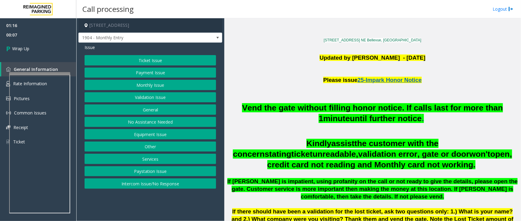
click at [147, 136] on button "Equipment Issue" at bounding box center [149, 134] width 131 height 10
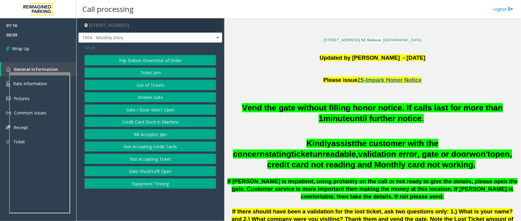
click at [156, 111] on button "Gate / Door Won't Open" at bounding box center [149, 110] width 131 height 10
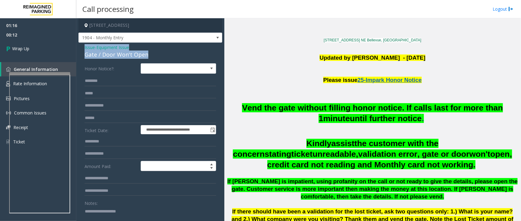
drag, startPoint x: 146, startPoint y: 55, endPoint x: 84, endPoint y: 49, distance: 62.8
click at [84, 49] on div "**********" at bounding box center [150, 194] width 144 height 302
click at [107, 205] on div "Notes:" at bounding box center [149, 213] width 131 height 31
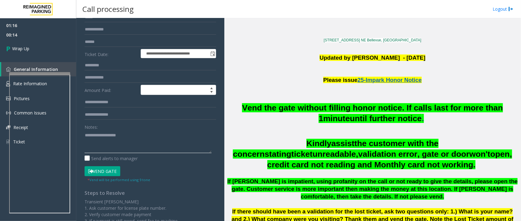
click at [92, 136] on textarea at bounding box center [147, 142] width 127 height 23
paste textarea "**********"
click at [136, 147] on textarea at bounding box center [147, 142] width 127 height 23
type textarea "**********"
click at [33, 45] on link "Wrap Up" at bounding box center [38, 49] width 76 height 18
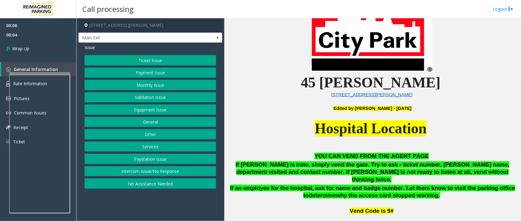
scroll to position [229, 0]
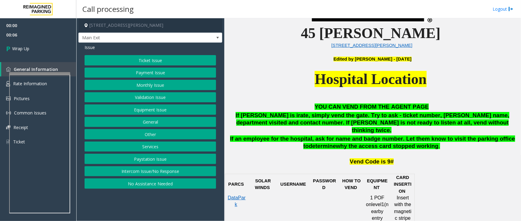
drag, startPoint x: 311, startPoint y: 108, endPoint x: 423, endPoint y: 97, distance: 111.9
click at [173, 175] on button "Intercom Issue/No Response" at bounding box center [149, 172] width 131 height 10
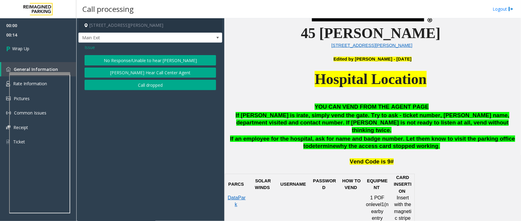
click at [162, 86] on button "Call dropped" at bounding box center [149, 85] width 131 height 10
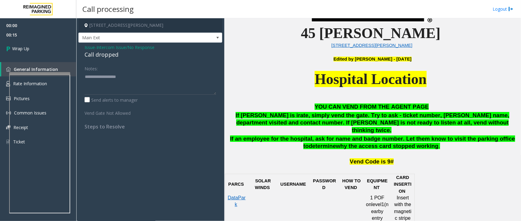
click at [89, 55] on div "Call dropped" at bounding box center [149, 55] width 131 height 8
drag, startPoint x: 89, startPoint y: 55, endPoint x: 109, endPoint y: 54, distance: 19.2
click at [121, 70] on div "Issue - Intercom Issue/No Response Call dropped Notes: Send alerts to manager V…" at bounding box center [150, 89] width 144 height 93
click at [108, 54] on div "Call dropped" at bounding box center [149, 55] width 131 height 8
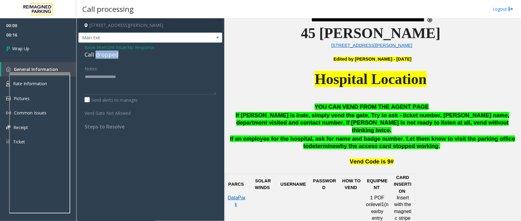
click at [108, 54] on div "Call dropped" at bounding box center [149, 55] width 131 height 8
drag, startPoint x: 108, startPoint y: 54, endPoint x: 113, endPoint y: 74, distance: 21.2
click at [126, 82] on div "Issue - Intercom Issue/No Response Call dropped Notes: Send alerts to manager V…" at bounding box center [150, 89] width 144 height 93
click at [109, 62] on div "Issue - Intercom Issue/No Response Call dropped Notes: Send alerts to manager V…" at bounding box center [150, 89] width 144 height 93
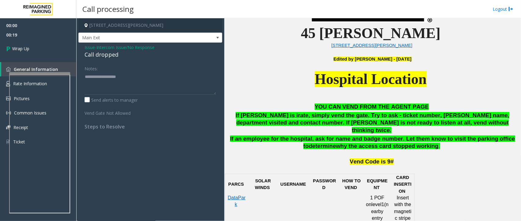
click at [108, 58] on div "Call dropped" at bounding box center [149, 55] width 131 height 8
click at [86, 87] on textarea at bounding box center [149, 83] width 131 height 23
paste textarea "**********"
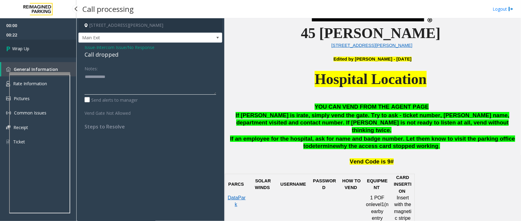
type textarea "**********"
click at [29, 48] on span "Wrap Up" at bounding box center [20, 48] width 17 height 6
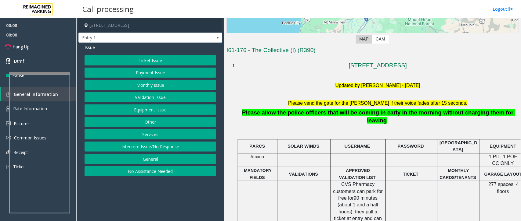
scroll to position [114, 0]
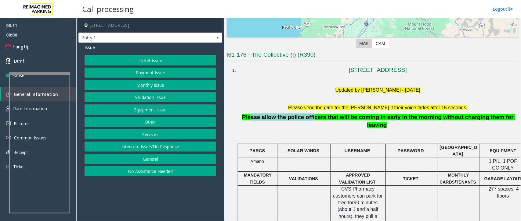
drag, startPoint x: 255, startPoint y: 118, endPoint x: 310, endPoint y: 116, distance: 55.2
click at [310, 116] on span "Please allow the police officers that will be coming in early in the morning wi…" at bounding box center [378, 121] width 273 height 14
click at [336, 129] on p at bounding box center [377, 132] width 277 height 7
click at [156, 106] on button "Equipment Issue" at bounding box center [149, 110] width 131 height 10
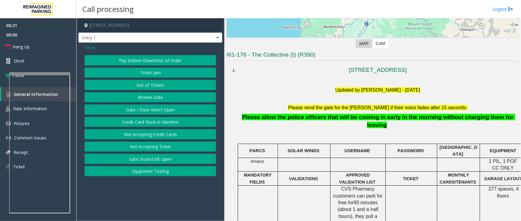
click at [159, 112] on button "Gate / Door Won't Open" at bounding box center [149, 110] width 131 height 10
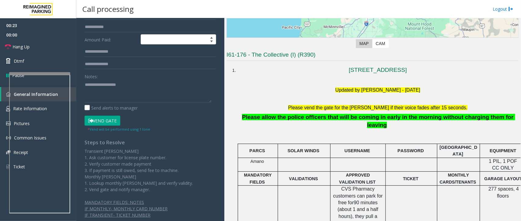
click at [115, 124] on button "Vend Gate" at bounding box center [102, 121] width 36 height 10
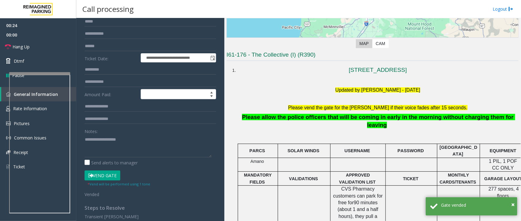
scroll to position [0, 0]
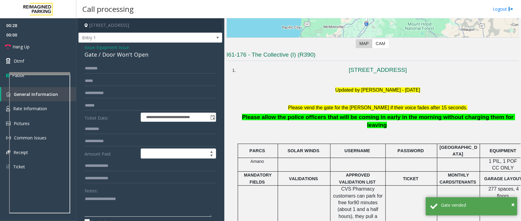
click at [102, 202] on textarea at bounding box center [147, 205] width 127 height 23
paste textarea "**********"
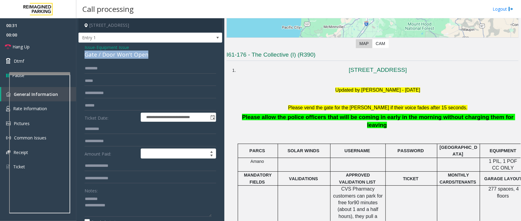
drag, startPoint x: 150, startPoint y: 54, endPoint x: 84, endPoint y: 58, distance: 66.3
click at [84, 58] on div "**********" at bounding box center [150, 199] width 144 height 313
click at [102, 201] on textarea at bounding box center [147, 205] width 127 height 23
paste textarea "**********"
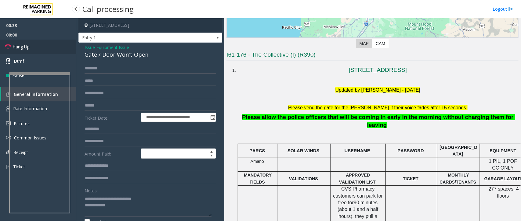
click at [18, 50] on span "Hang Up" at bounding box center [21, 47] width 17 height 6
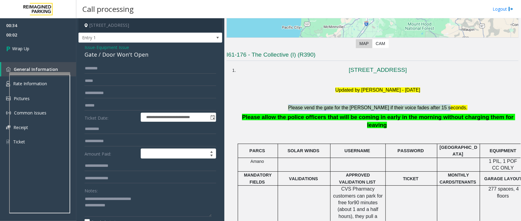
drag, startPoint x: 455, startPoint y: 106, endPoint x: 288, endPoint y: 110, distance: 167.2
click at [288, 110] on h5 "Please vend the gate for the [PERSON_NAME] if their voice fades after 15 second…" at bounding box center [377, 108] width 277 height 7
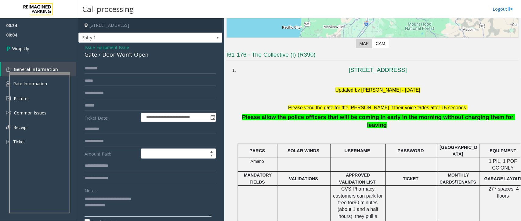
paste textarea "**********"
click at [124, 207] on textarea at bounding box center [147, 205] width 127 height 23
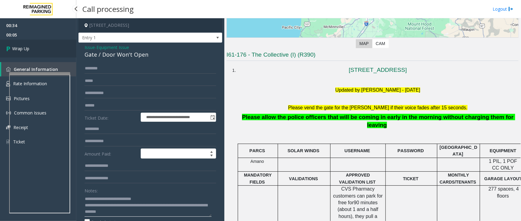
type textarea "**********"
click at [28, 48] on span "Wrap Up" at bounding box center [20, 48] width 17 height 6
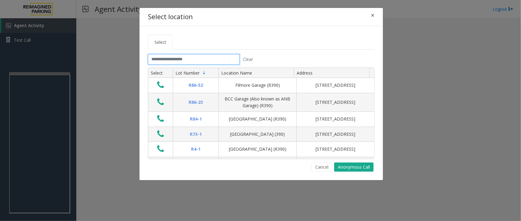
click at [220, 63] on input "text" at bounding box center [193, 59] width 91 height 10
drag, startPoint x: 186, startPoint y: 41, endPoint x: 186, endPoint y: 69, distance: 27.4
click at [187, 44] on tabset "Select Clear Select Lot Number Location Name Address R86-[GEOGRAPHIC_DATA][STRE…" at bounding box center [261, 103] width 226 height 137
click at [185, 64] on input "text" at bounding box center [193, 59] width 91 height 10
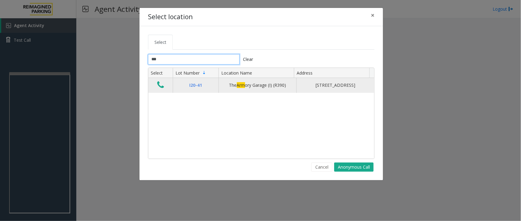
type input "***"
click at [163, 88] on icon "Data table" at bounding box center [160, 85] width 7 height 9
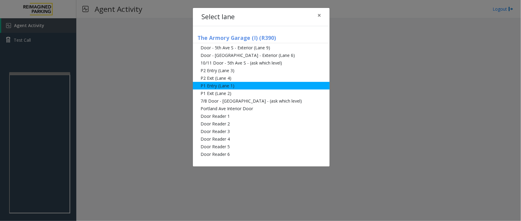
click at [245, 85] on li "P1 Entry (Lane 1)" at bounding box center [261, 86] width 137 height 8
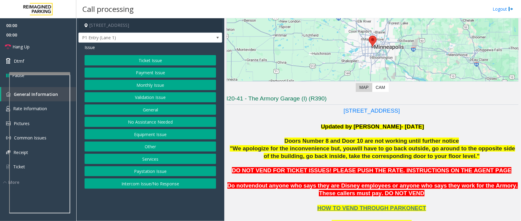
scroll to position [76, 0]
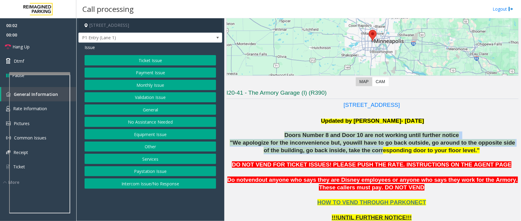
drag, startPoint x: 295, startPoint y: 136, endPoint x: 394, endPoint y: 153, distance: 100.3
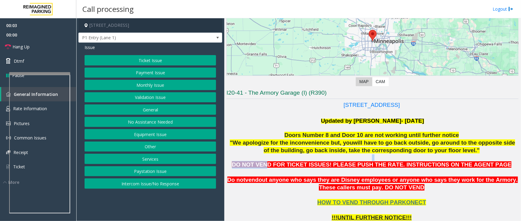
drag, startPoint x: 295, startPoint y: 164, endPoint x: 346, endPoint y: 158, distance: 50.7
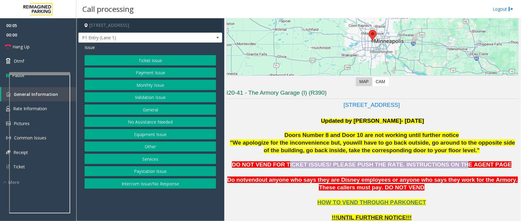
drag, startPoint x: 304, startPoint y: 165, endPoint x: 451, endPoint y: 167, distance: 147.3
click at [451, 167] on span "DO NOT VEND FOR TICKET ISSUES! PLEASE PUSH THE RATE. INSTRUCTIONS ON THE AGENT …" at bounding box center [371, 165] width 279 height 6
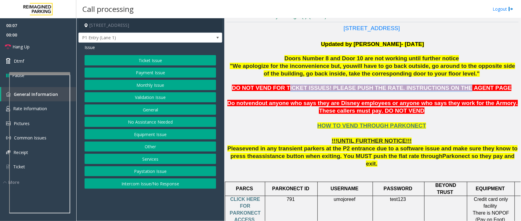
scroll to position [152, 0]
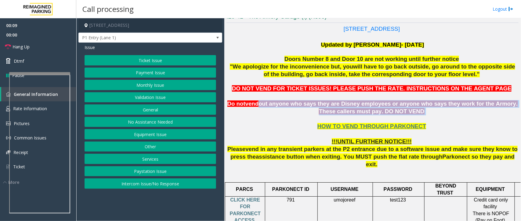
drag, startPoint x: 264, startPoint y: 104, endPoint x: 409, endPoint y: 114, distance: 145.2
click at [408, 113] on p "Do not vend out anyone who says they are Disney employees or anyone who says th…" at bounding box center [372, 107] width 292 height 15
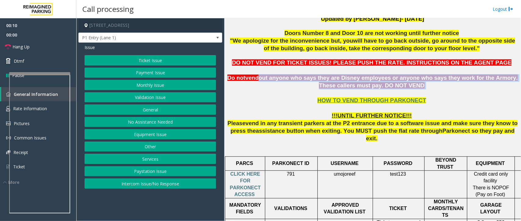
scroll to position [229, 0]
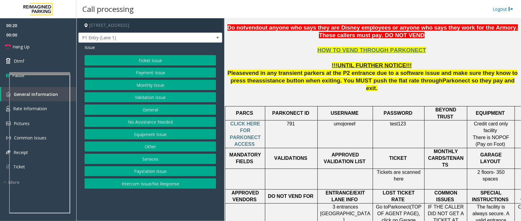
click at [271, 52] on p "HOW TO VEND THROUGH PARKONECT !!!UNTIL FURTHER NOTICE!!! Please v end in any tr…" at bounding box center [372, 65] width 292 height 53
drag, startPoint x: 269, startPoint y: 73, endPoint x: 279, endPoint y: 73, distance: 10.7
click at [279, 73] on span "in any transient parkers at the P2 entrance due to a software issue and make su…" at bounding box center [373, 77] width 287 height 14
click at [292, 64] on p "HOW TO VEND THROUGH PARKONECT !!!UNTIL FURTHER NOTICE!!! Please v end in any tr…" at bounding box center [372, 65] width 292 height 53
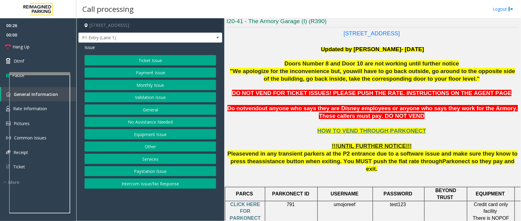
scroll to position [152, 0]
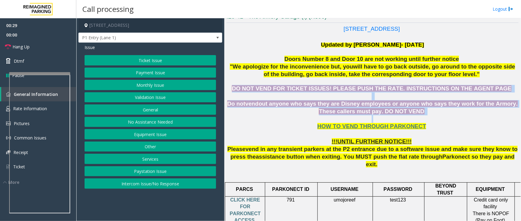
drag, startPoint x: 253, startPoint y: 89, endPoint x: 416, endPoint y: 115, distance: 164.4
click at [416, 116] on p "HOW TO VEND THROUGH PARKONECT !!!UNTIL FURTHER NOTICE!!! Please v end in any tr…" at bounding box center [372, 142] width 292 height 53
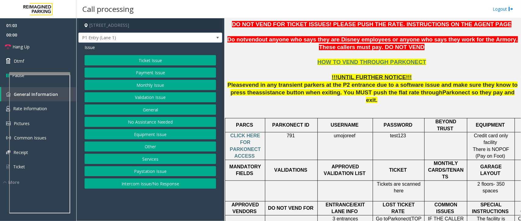
scroll to position [229, 0]
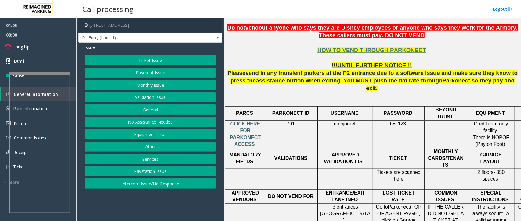
click at [243, 131] on span "CLICK HERE FOR PARKONECT ACCESS" at bounding box center [245, 134] width 31 height 26
click at [152, 41] on span "P1 Entry (Lane 1)" at bounding box center [136, 38] width 114 height 10
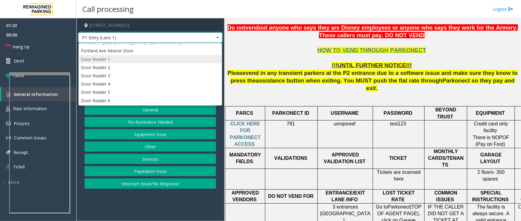
scroll to position [27, 0]
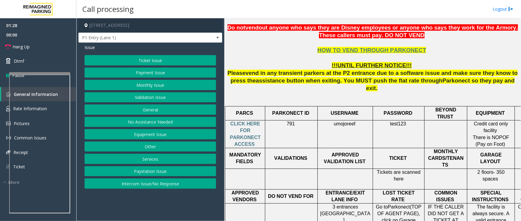
click at [349, 111] on span "USERNAME" at bounding box center [344, 113] width 28 height 5
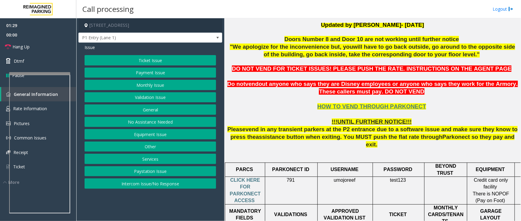
scroll to position [76, 0]
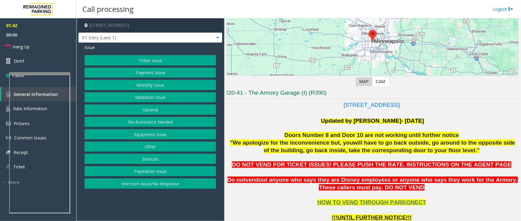
click at [146, 133] on button "Equipment Issue" at bounding box center [149, 134] width 131 height 10
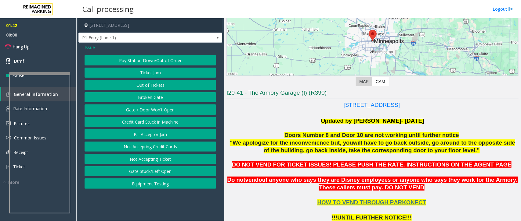
click at [150, 120] on button "Credit Card Stuck in Machine" at bounding box center [149, 122] width 131 height 10
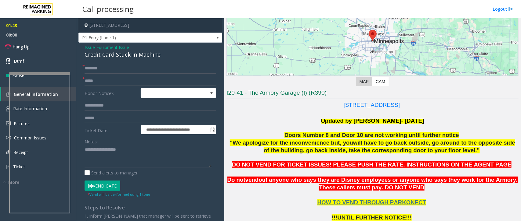
click at [90, 45] on span "Issue" at bounding box center [89, 47] width 10 height 6
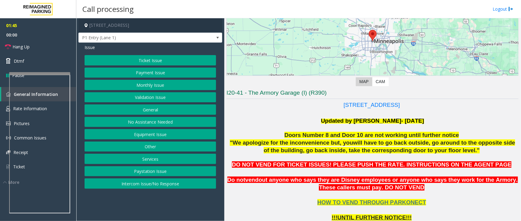
click at [146, 133] on button "Equipment Issue" at bounding box center [149, 134] width 131 height 10
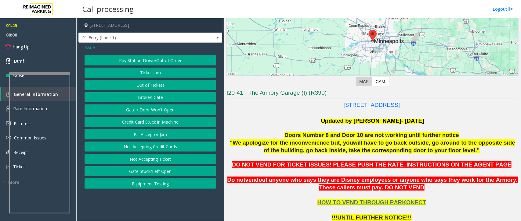
click at [149, 112] on button "Gate / Door Won't Open" at bounding box center [149, 110] width 131 height 10
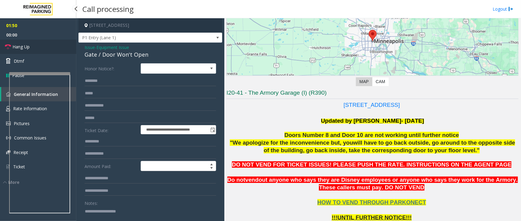
click at [32, 48] on link "Hang Up" at bounding box center [38, 47] width 76 height 14
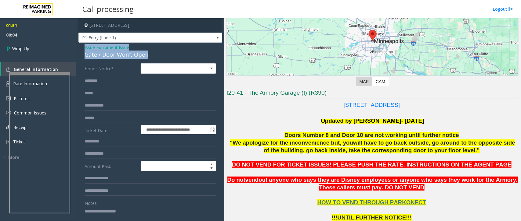
drag, startPoint x: 146, startPoint y: 54, endPoint x: 80, endPoint y: 47, distance: 66.2
click at [80, 47] on div "**********" at bounding box center [150, 194] width 144 height 302
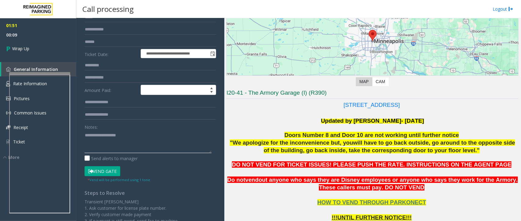
click at [99, 143] on textarea at bounding box center [147, 142] width 127 height 23
paste textarea "**********"
click at [136, 142] on textarea at bounding box center [147, 142] width 127 height 23
click at [98, 153] on textarea at bounding box center [147, 142] width 127 height 23
paste textarea "**********"
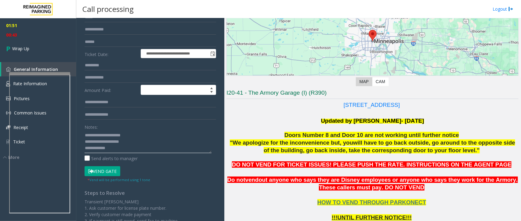
paste textarea "**********"
click at [120, 151] on textarea at bounding box center [147, 142] width 127 height 23
type textarea "**********"
click at [16, 54] on link "Wrap Up" at bounding box center [38, 49] width 76 height 18
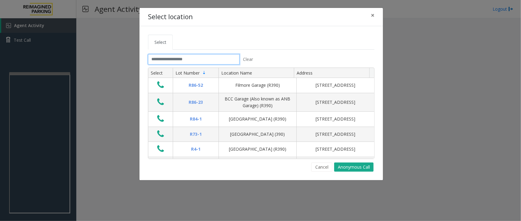
click at [189, 61] on input "text" at bounding box center [193, 59] width 91 height 10
click at [373, 13] on span "×" at bounding box center [373, 15] width 4 height 9
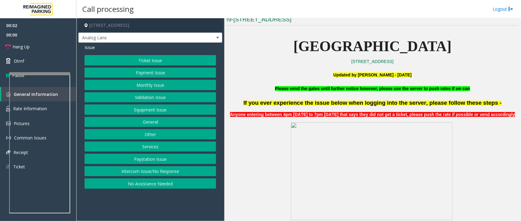
scroll to position [152, 0]
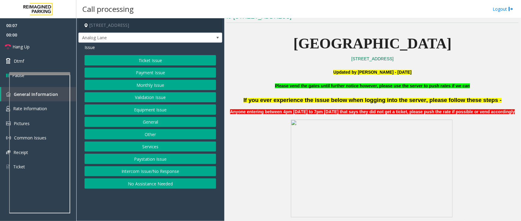
click at [152, 172] on button "Intercom Issue/No Response" at bounding box center [149, 172] width 131 height 10
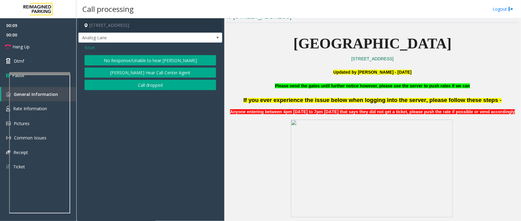
click at [157, 60] on button "No Response/Unable to hear [PERSON_NAME]" at bounding box center [149, 60] width 131 height 10
click at [157, 60] on div "Issue No Response/Unable to hear [PERSON_NAME] Cannot Hear Call Center Agent Ca…" at bounding box center [150, 68] width 144 height 51
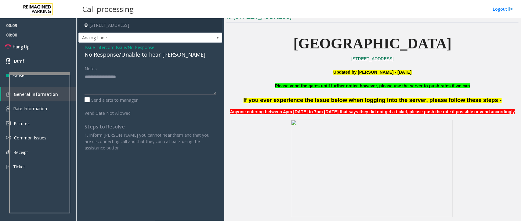
click at [152, 56] on div "No Response/Unable to hear [PERSON_NAME]" at bounding box center [149, 55] width 131 height 8
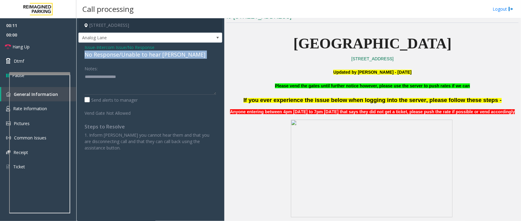
click at [152, 56] on div "No Response/Unable to hear [PERSON_NAME]" at bounding box center [149, 55] width 131 height 8
drag, startPoint x: 152, startPoint y: 56, endPoint x: 158, endPoint y: 56, distance: 6.1
click at [158, 56] on div "No Response/Unable to hear [PERSON_NAME]" at bounding box center [149, 55] width 131 height 8
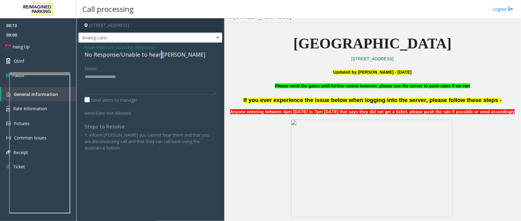
click at [158, 56] on div "No Response/Unable to hear [PERSON_NAME]" at bounding box center [149, 55] width 131 height 8
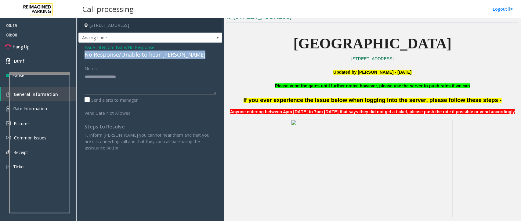
drag, startPoint x: 158, startPoint y: 56, endPoint x: 168, endPoint y: 84, distance: 30.4
click at [168, 84] on div "Issue - Intercom Issue/No Response No Response/Unable to hear [PERSON_NAME] Not…" at bounding box center [150, 100] width 144 height 115
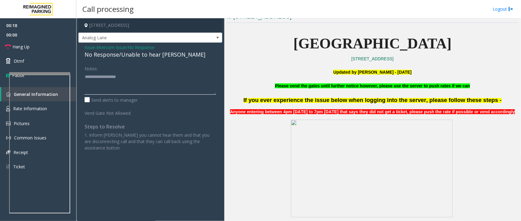
click at [104, 85] on textarea at bounding box center [149, 83] width 131 height 23
paste textarea "**********"
type textarea "**********"
click at [16, 44] on span "Hang Up" at bounding box center [21, 47] width 17 height 6
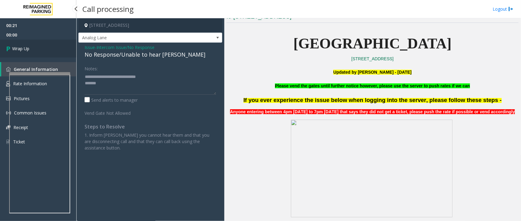
click at [42, 52] on link "Wrap Up" at bounding box center [38, 49] width 76 height 18
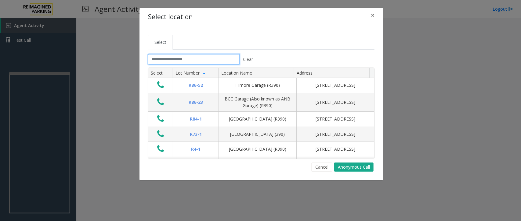
click at [217, 59] on input "text" at bounding box center [193, 59] width 91 height 10
click at [374, 16] on span "×" at bounding box center [373, 15] width 4 height 9
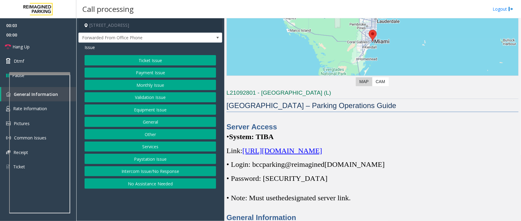
scroll to position [114, 0]
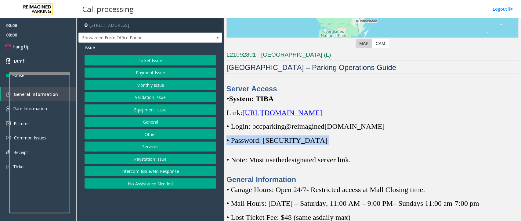
drag, startPoint x: 302, startPoint y: 141, endPoint x: 225, endPoint y: 142, distance: 77.2
click at [225, 142] on div "Main Revenue Control Manufacturer: [PERSON_NAME] ← Move left → Move right ↑ Mov…" at bounding box center [372, 119] width 296 height 203
click at [232, 146] on div "Server Access • System: TIBA Link: [URL][DOMAIN_NAME] • Login: bccparking@re im…" at bounding box center [372, 134] width 292 height 101
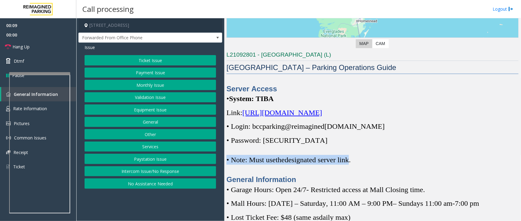
drag, startPoint x: 356, startPoint y: 160, endPoint x: 225, endPoint y: 152, distance: 131.7
click at [225, 152] on div "Main Revenue Control Manufacturer: [PERSON_NAME] ← Move left → Move right ↑ Mov…" at bounding box center [372, 119] width 296 height 203
click at [252, 165] on p "• Note: Must use the designated server link." at bounding box center [372, 160] width 292 height 10
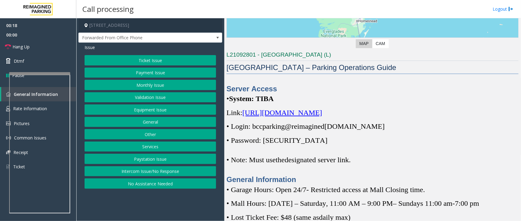
click at [165, 58] on button "Ticket Issue" at bounding box center [149, 60] width 131 height 10
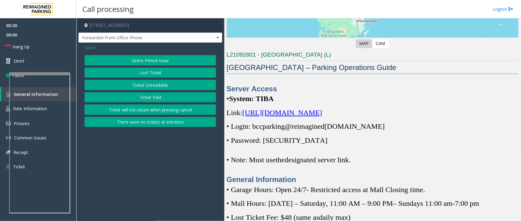
click at [167, 83] on button "Ticket Unreadable" at bounding box center [149, 85] width 131 height 10
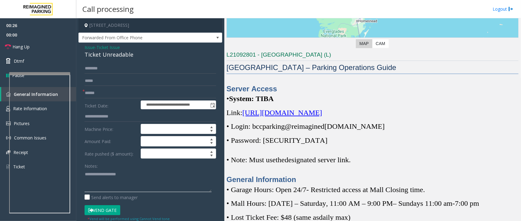
click at [94, 190] on textarea at bounding box center [147, 181] width 127 height 23
paste textarea "**********"
type textarea "**********"
click at [318, 111] on span "[URL][DOMAIN_NAME]" at bounding box center [282, 113] width 80 height 8
drag, startPoint x: 101, startPoint y: 62, endPoint x: 101, endPoint y: 67, distance: 5.8
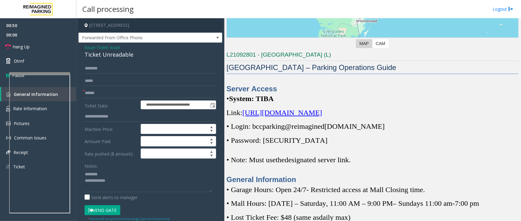
click at [101, 67] on div "**********" at bounding box center [150, 204] width 144 height 323
click at [101, 67] on input "text" at bounding box center [149, 68] width 131 height 10
click at [109, 66] on input "text" at bounding box center [149, 68] width 131 height 10
click at [102, 70] on input "text" at bounding box center [149, 68] width 131 height 10
click at [102, 70] on input "*******" at bounding box center [149, 68] width 131 height 10
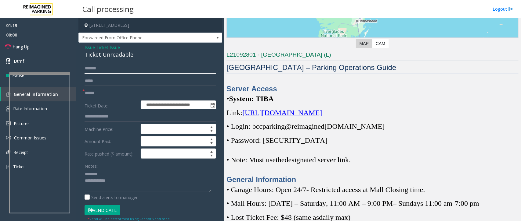
click at [87, 67] on input "*******" at bounding box center [149, 68] width 131 height 10
click at [92, 69] on input "*******" at bounding box center [149, 68] width 131 height 10
click at [97, 69] on input "*******" at bounding box center [149, 68] width 131 height 10
click at [99, 70] on input "******" at bounding box center [149, 68] width 131 height 10
type input "******"
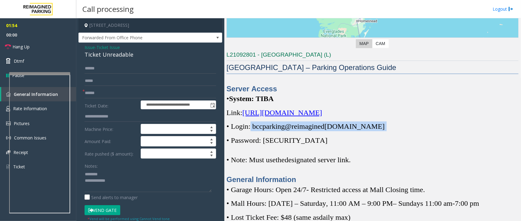
drag, startPoint x: 368, startPoint y: 128, endPoint x: 250, endPoint y: 126, distance: 118.1
click at [250, 126] on p "• Login: bccparking@re imagined [DOMAIN_NAME]" at bounding box center [372, 127] width 292 height 10
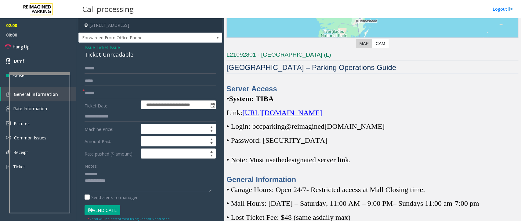
click at [313, 134] on div "Server Access • System: TIBA Link: [URL][DOMAIN_NAME] • Login: bccparking@re im…" at bounding box center [372, 134] width 292 height 101
drag, startPoint x: 301, startPoint y: 139, endPoint x: 264, endPoint y: 138, distance: 36.9
click at [264, 138] on p "• Password: [SECURITY_DATA]" at bounding box center [372, 141] width 292 height 10
click at [108, 94] on input "text" at bounding box center [149, 93] width 131 height 10
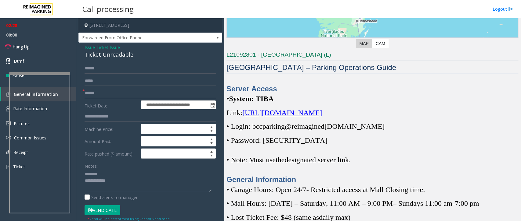
click at [108, 94] on input "text" at bounding box center [149, 93] width 131 height 10
type input "*********"
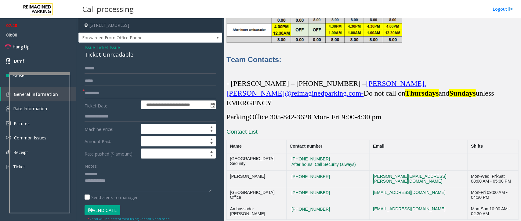
scroll to position [1818, 0]
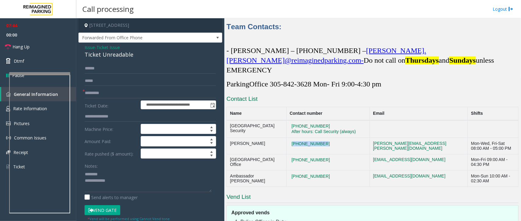
drag, startPoint x: 314, startPoint y: 124, endPoint x: 281, endPoint y: 121, distance: 33.7
click at [286, 138] on td "[PHONE_NUMBER]" at bounding box center [327, 146] width 83 height 16
drag, startPoint x: 317, startPoint y: 146, endPoint x: 281, endPoint y: 139, distance: 35.8
click at [286, 154] on td "[PHONE_NUMBER]" at bounding box center [327, 162] width 83 height 16
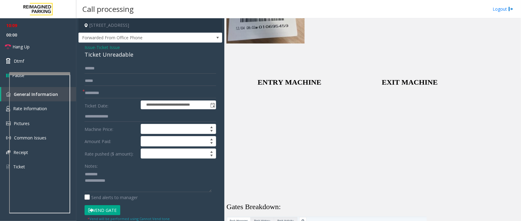
scroll to position [1284, 0]
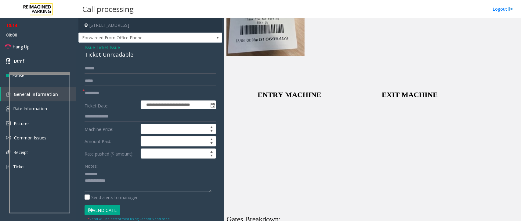
click at [113, 181] on textarea at bounding box center [147, 181] width 127 height 23
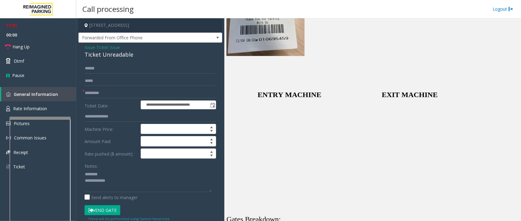
click at [35, 119] on div at bounding box center [39, 118] width 61 height 2
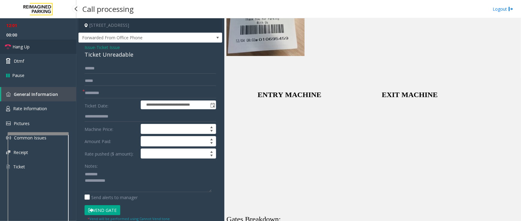
click at [41, 45] on link "Hang Up" at bounding box center [38, 47] width 76 height 14
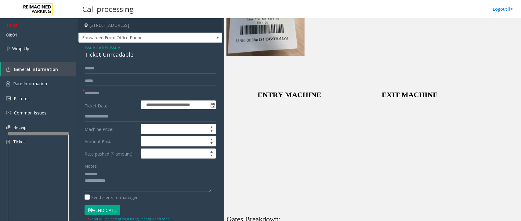
click at [114, 171] on textarea at bounding box center [147, 181] width 127 height 23
click at [105, 171] on textarea at bounding box center [147, 181] width 127 height 23
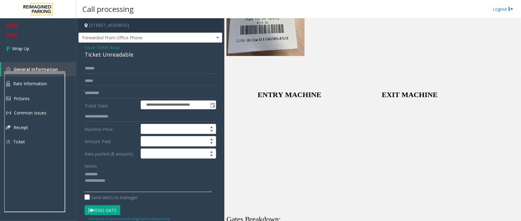
click at [40, 72] on div at bounding box center [34, 72] width 61 height 2
drag, startPoint x: 139, startPoint y: 51, endPoint x: 83, endPoint y: 57, distance: 56.4
click at [83, 57] on div "**********" at bounding box center [150, 204] width 144 height 323
paste textarea "**********"
click at [99, 176] on textarea at bounding box center [147, 181] width 127 height 23
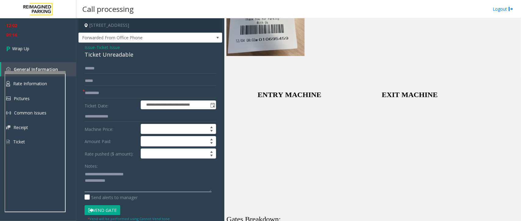
click at [113, 183] on textarea at bounding box center [147, 181] width 127 height 23
drag, startPoint x: 182, startPoint y: 184, endPoint x: 182, endPoint y: 190, distance: 6.1
click at [182, 190] on textarea at bounding box center [147, 181] width 127 height 23
click at [179, 182] on textarea at bounding box center [147, 181] width 127 height 23
type textarea "**********"
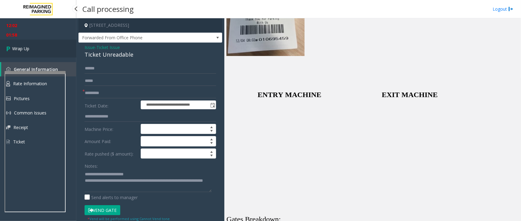
click at [23, 52] on link "Wrap Up" at bounding box center [38, 49] width 76 height 18
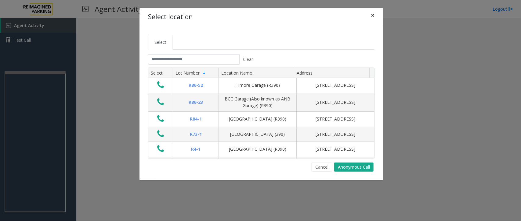
click at [373, 16] on span "×" at bounding box center [373, 15] width 4 height 9
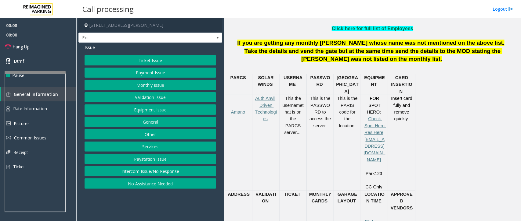
scroll to position [229, 0]
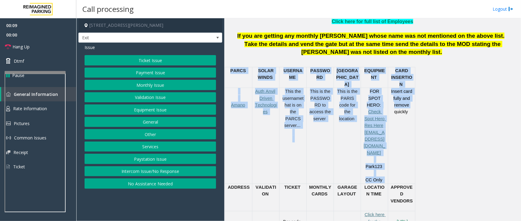
drag, startPoint x: 391, startPoint y: 104, endPoint x: 417, endPoint y: 107, distance: 25.5
click at [417, 107] on div "PARCS SOLAR WINDS USERNAME PASSWOR D PARIS EQUIPMENT CARD INSERTION Amano Auth …" at bounding box center [371, 157] width 293 height 180
click at [426, 117] on div "PARCS SOLAR WINDS USERNAME PASSWOR D PARIS EQUIPMENT CARD INSERTION Amano Auth …" at bounding box center [371, 157] width 293 height 180
click at [419, 122] on div "PARCS SOLAR WINDS USERNAME PASSWOR D PARIS EQUIPMENT CARD INSERTION Amano Auth …" at bounding box center [371, 157] width 293 height 180
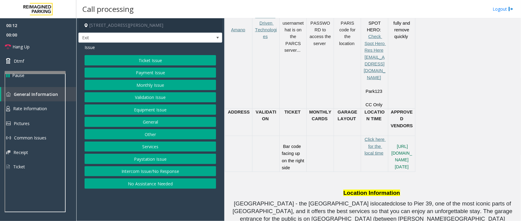
scroll to position [305, 0]
click at [373, 136] on span "Click here for the local time" at bounding box center [374, 145] width 21 height 19
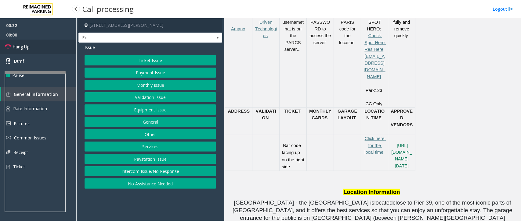
click at [38, 43] on link "Hang Up" at bounding box center [38, 47] width 76 height 14
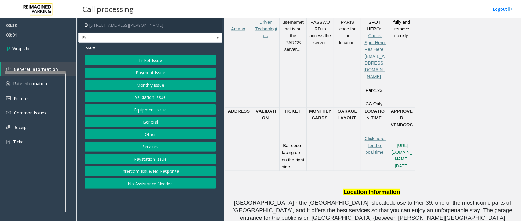
click at [149, 108] on button "Equipment Issue" at bounding box center [149, 110] width 131 height 10
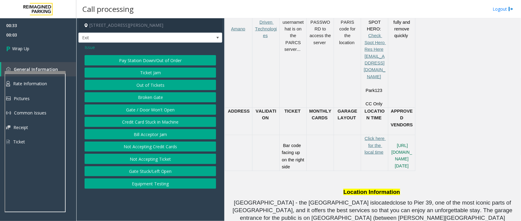
click at [152, 107] on button "Gate / Door Won't Open" at bounding box center [149, 110] width 131 height 10
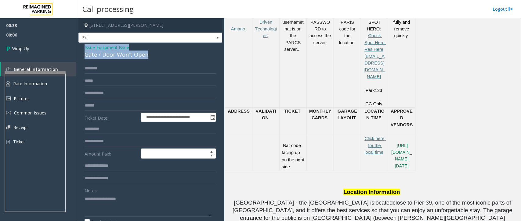
drag, startPoint x: 146, startPoint y: 52, endPoint x: 85, endPoint y: 48, distance: 61.1
click at [85, 48] on div "Issue - Equipment Issue Gate / Door Won't Open" at bounding box center [149, 51] width 131 height 15
click at [121, 200] on textarea at bounding box center [147, 205] width 127 height 23
paste textarea "**********"
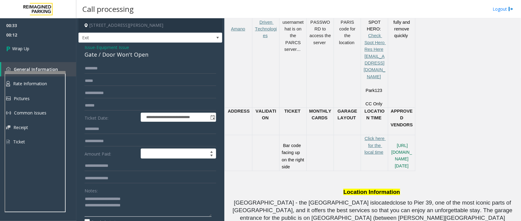
click at [137, 206] on textarea at bounding box center [147, 205] width 127 height 23
paste textarea "**********"
click at [113, 217] on textarea at bounding box center [147, 205] width 127 height 23
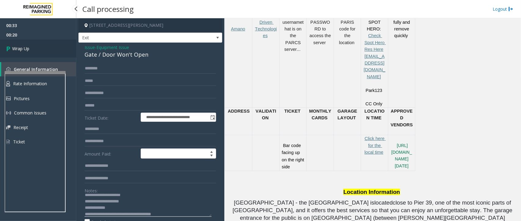
type textarea "**********"
click at [18, 47] on span "Wrap Up" at bounding box center [20, 48] width 17 height 6
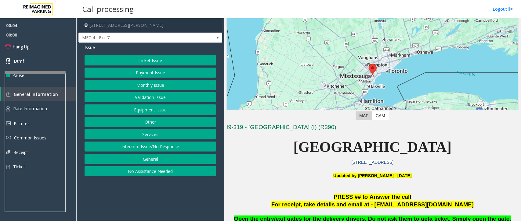
scroll to position [76, 0]
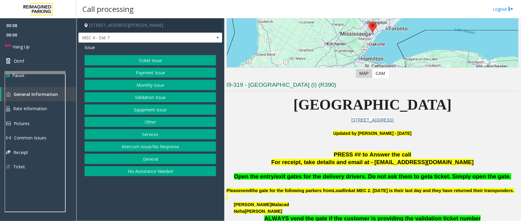
click at [132, 57] on button "Ticket Issue" at bounding box center [149, 60] width 131 height 10
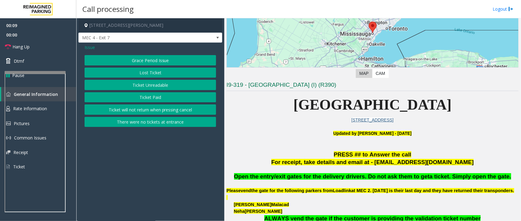
click at [156, 83] on button "Ticket Unreadable" at bounding box center [149, 85] width 131 height 10
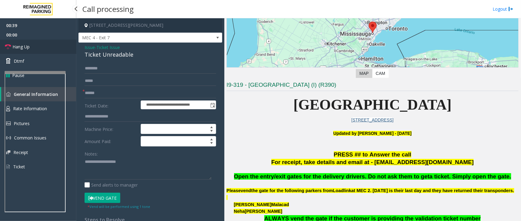
click at [43, 49] on link "Hang Up" at bounding box center [38, 47] width 76 height 14
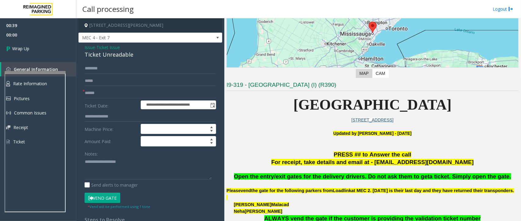
click at [108, 48] on span "Ticket Issue" at bounding box center [107, 47] width 23 height 6
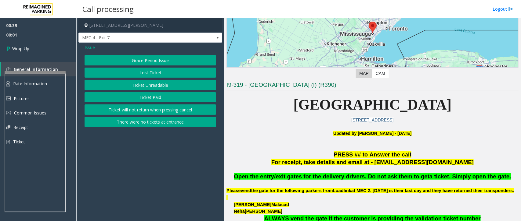
click at [91, 49] on span "Issue" at bounding box center [89, 47] width 10 height 6
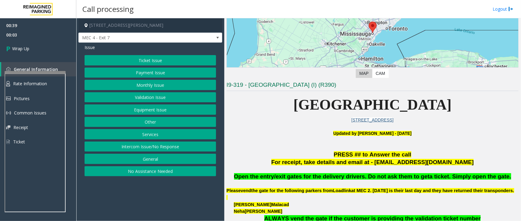
click at [157, 109] on button "Equipment Issue" at bounding box center [149, 110] width 131 height 10
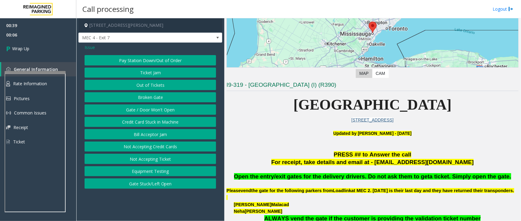
click at [157, 108] on button "Gate / Door Won't Open" at bounding box center [149, 110] width 131 height 10
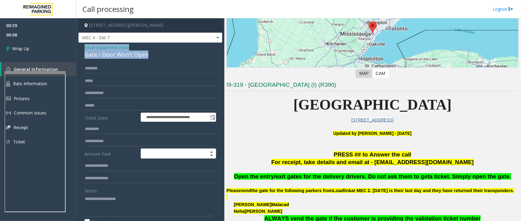
drag, startPoint x: 154, startPoint y: 56, endPoint x: 83, endPoint y: 49, distance: 72.0
click at [83, 49] on div "**********" at bounding box center [150, 197] width 144 height 309
click at [102, 214] on textarea at bounding box center [147, 205] width 127 height 23
paste textarea "**********"
click at [134, 206] on textarea at bounding box center [147, 205] width 127 height 23
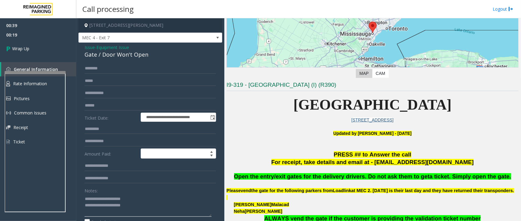
click at [92, 210] on textarea at bounding box center [147, 205] width 127 height 23
paste textarea "**********"
click at [114, 215] on textarea at bounding box center [147, 205] width 127 height 23
type textarea "**********"
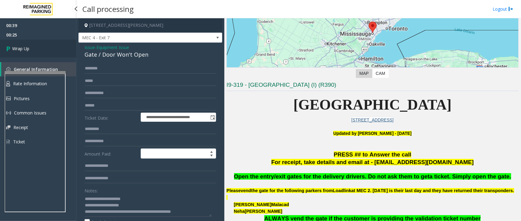
click at [17, 51] on span "Wrap Up" at bounding box center [20, 48] width 17 height 6
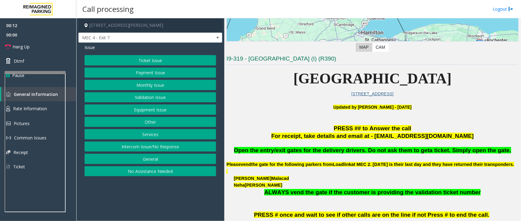
scroll to position [114, 0]
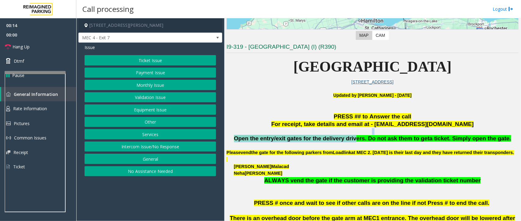
drag, startPoint x: 270, startPoint y: 134, endPoint x: 368, endPoint y: 139, distance: 97.7
click at [149, 136] on button "Services" at bounding box center [149, 134] width 131 height 10
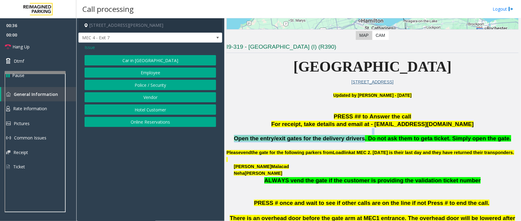
click at [156, 94] on button "Vendor" at bounding box center [149, 97] width 131 height 10
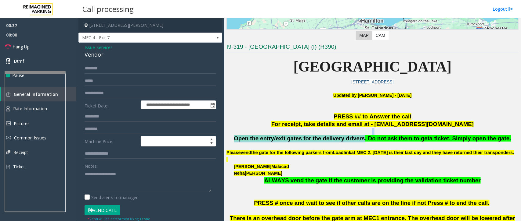
click at [99, 210] on button "Vend Gate" at bounding box center [102, 211] width 36 height 10
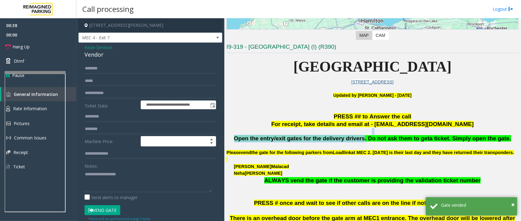
click at [330, 138] on span "Open the entry/exit gates for the delivery drivers. Do not ask them to get" at bounding box center [331, 138] width 195 height 6
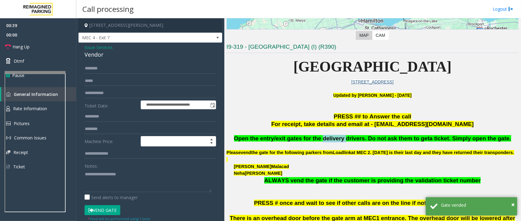
click at [330, 138] on span "Open the entry/exit gates for the delivery drivers. Do not ask them to get" at bounding box center [331, 138] width 195 height 6
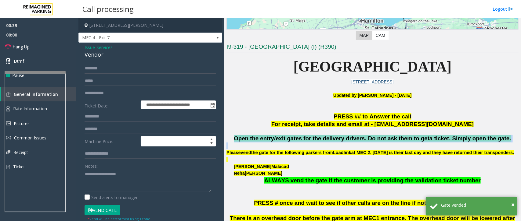
click at [330, 138] on span "Open the entry/exit gates for the delivery drivers. Do not ask them to get" at bounding box center [331, 138] width 195 height 6
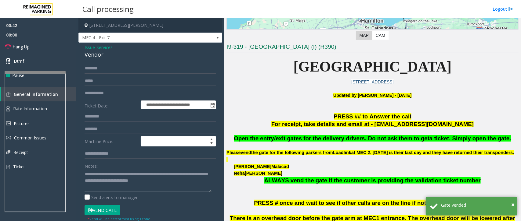
scroll to position [0, 0]
click at [120, 188] on textarea at bounding box center [147, 181] width 127 height 23
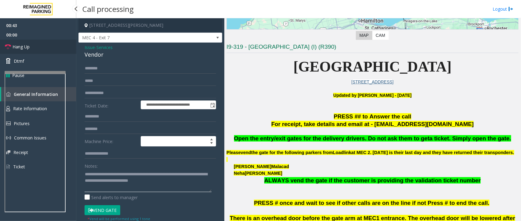
type textarea "**********"
click at [25, 47] on span "Hang Up" at bounding box center [21, 47] width 17 height 6
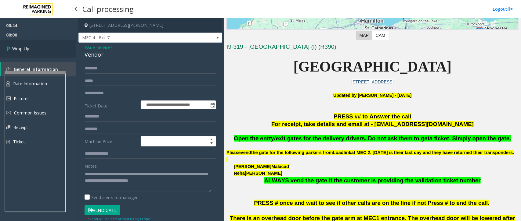
click at [25, 48] on span "Wrap Up" at bounding box center [20, 48] width 17 height 6
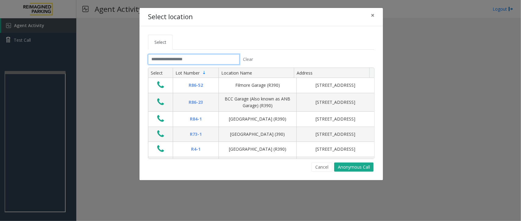
click at [209, 62] on input "text" at bounding box center [193, 59] width 91 height 10
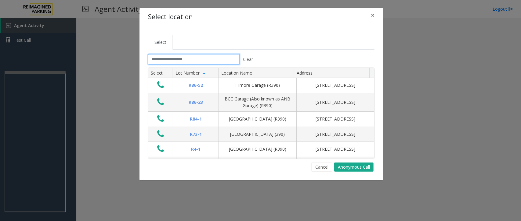
click at [209, 62] on input "text" at bounding box center [193, 59] width 91 height 10
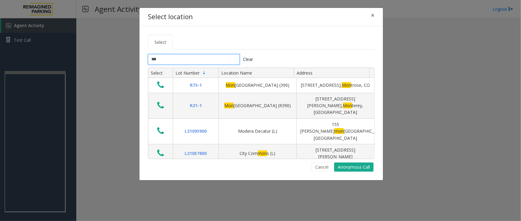
type input "***"
drag, startPoint x: 170, startPoint y: 66, endPoint x: 147, endPoint y: 64, distance: 22.6
click at [148, 64] on tab "*** Clear Select Lot Number Location Name Address R73-1 [GEOGRAPHIC_DATA] (390)…" at bounding box center [261, 113] width 226 height 118
click at [372, 17] on span "×" at bounding box center [373, 15] width 4 height 9
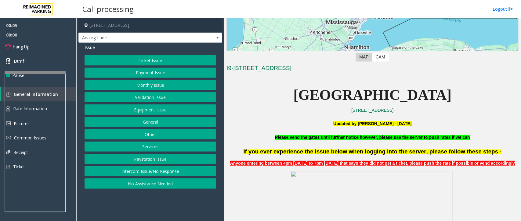
scroll to position [114, 0]
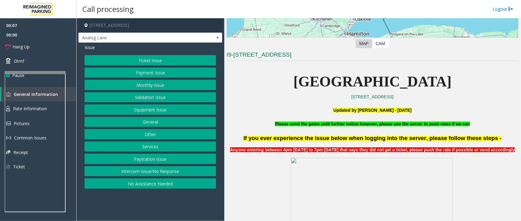
drag, startPoint x: 269, startPoint y: 125, endPoint x: 470, endPoint y: 125, distance: 200.7
click at [470, 125] on p "Please vend the gates until further notice however, please use the server to pu…" at bounding box center [372, 124] width 292 height 7
click at [476, 124] on p "Please vend the gates until further notice however, please use the server to pu…" at bounding box center [372, 124] width 292 height 7
click at [162, 183] on button "No Assistance Needed" at bounding box center [149, 184] width 131 height 10
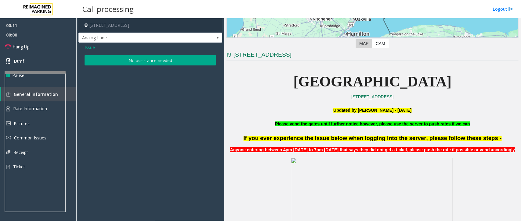
click at [121, 54] on div "Issue No assistance needed" at bounding box center [150, 56] width 144 height 26
click at [118, 57] on button "No assistance needed" at bounding box center [149, 60] width 131 height 10
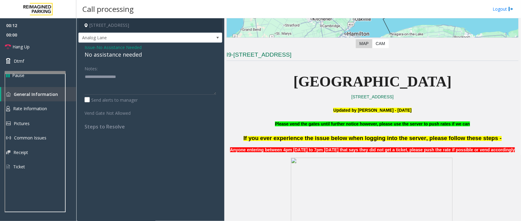
click at [121, 53] on div "No assistance needed" at bounding box center [149, 55] width 131 height 8
click at [126, 75] on textarea at bounding box center [149, 83] width 131 height 23
paste textarea "**********"
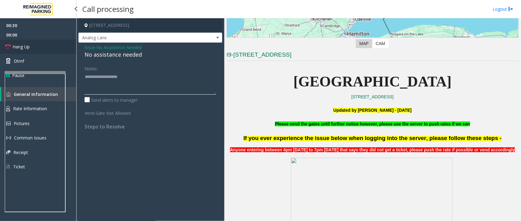
type textarea "**********"
click at [30, 48] on link "Hang Up" at bounding box center [38, 47] width 76 height 14
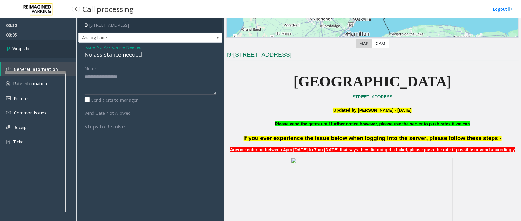
click at [38, 53] on link "Wrap Up" at bounding box center [38, 49] width 76 height 18
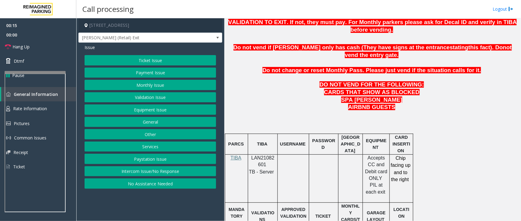
scroll to position [305, 0]
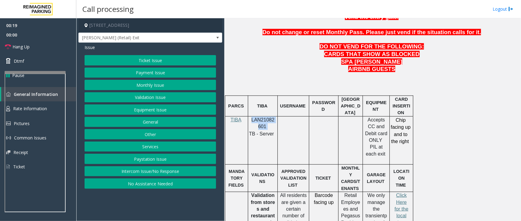
drag, startPoint x: 267, startPoint y: 111, endPoint x: 251, endPoint y: 108, distance: 16.7
click at [251, 117] on p "LAN21082601" at bounding box center [262, 124] width 25 height 14
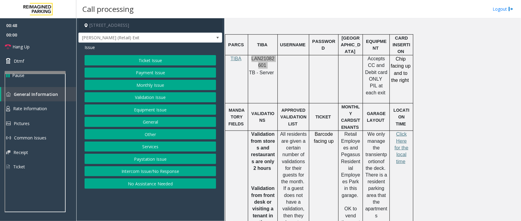
scroll to position [328, 0]
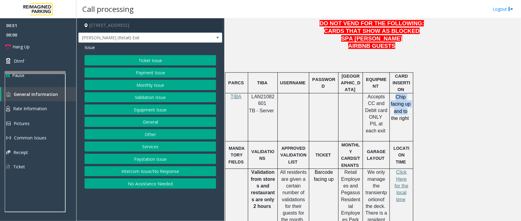
drag, startPoint x: 394, startPoint y: 84, endPoint x: 407, endPoint y: 107, distance: 27.2
click at [408, 106] on p "Chip facing up and to the right" at bounding box center [400, 112] width 20 height 36
click at [403, 113] on p "Chip facing up and to the right" at bounding box center [400, 112] width 20 height 36
drag, startPoint x: 364, startPoint y: 85, endPoint x: 387, endPoint y: 103, distance: 28.9
click at [387, 103] on div "Accepts CC and Debit card ONLY PIL at each exit" at bounding box center [376, 118] width 27 height 48
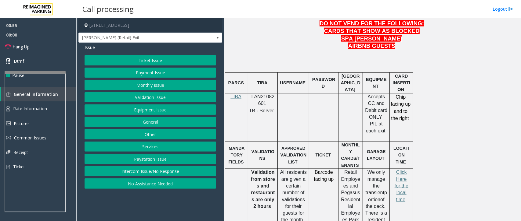
click at [407, 117] on td "Chip facing up and to the right" at bounding box center [400, 117] width 23 height 48
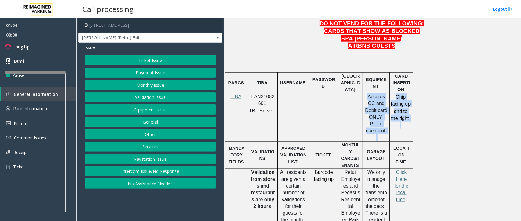
drag, startPoint x: 390, startPoint y: 78, endPoint x: 402, endPoint y: 109, distance: 32.5
click at [402, 109] on tr "TIBA LAN21082601 TB - Server Accepts CC and Debit card ONLY PIL at each exit Ch…" at bounding box center [319, 117] width 188 height 48
click at [403, 113] on p "Chip facing up and to the right" at bounding box center [400, 112] width 20 height 36
drag, startPoint x: 364, startPoint y: 83, endPoint x: 387, endPoint y: 109, distance: 34.1
click at [387, 109] on div "Accepts CC and Debit card ONLY PIL at each exit" at bounding box center [376, 118] width 27 height 48
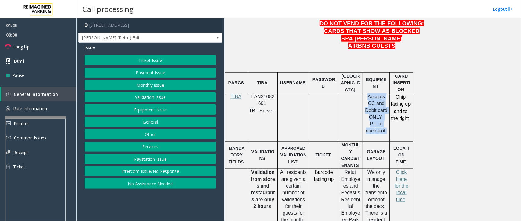
click at [34, 116] on div at bounding box center [35, 117] width 61 height 2
click at [33, 108] on span "Rate Information" at bounding box center [30, 109] width 34 height 6
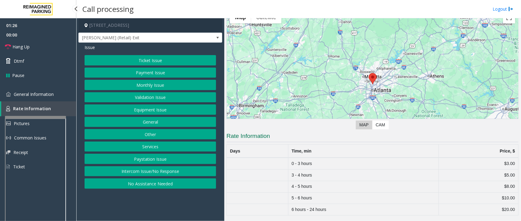
scroll to position [33, 0]
drag, startPoint x: 512, startPoint y: 166, endPoint x: 289, endPoint y: 165, distance: 222.6
click at [289, 165] on tr "0 - 3 hours $3.00" at bounding box center [373, 164] width 292 height 12
click at [353, 169] on td "0 - 3 hours" at bounding box center [363, 164] width 150 height 12
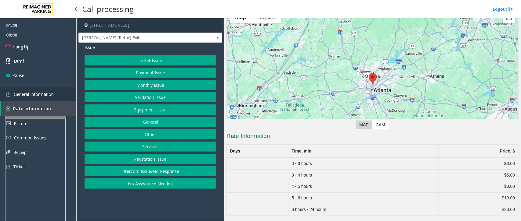
click at [31, 93] on span "General Information" at bounding box center [34, 94] width 40 height 6
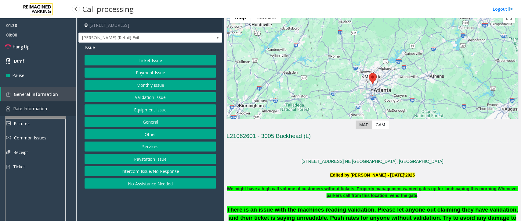
scroll to position [328, 0]
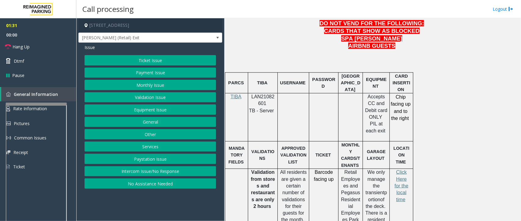
click at [38, 103] on div at bounding box center [36, 104] width 61 height 2
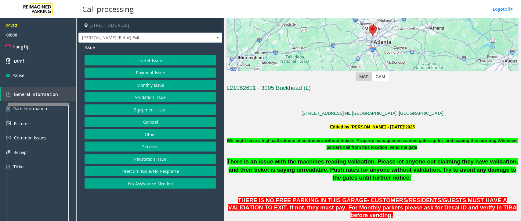
scroll to position [99, 0]
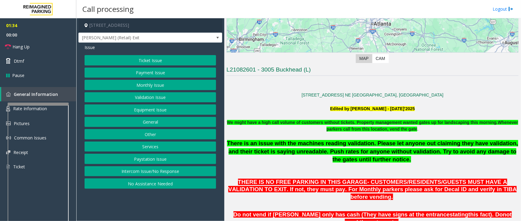
click at [159, 54] on div "Issue Ticket Issue Payment Issue Monthly Issue Validation Issue Equipment Issue…" at bounding box center [150, 117] width 144 height 149
click at [157, 58] on button "Ticket Issue" at bounding box center [149, 60] width 131 height 10
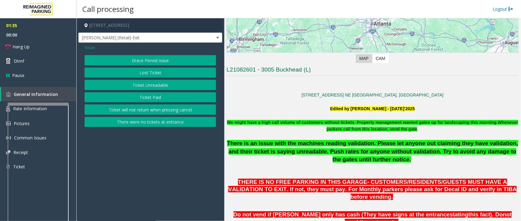
click at [158, 76] on button "Lost Ticket" at bounding box center [149, 73] width 131 height 10
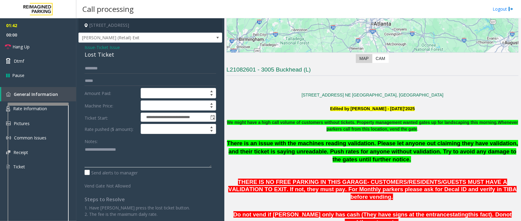
click at [144, 159] on textarea at bounding box center [147, 156] width 127 height 23
paste textarea "**********"
click at [104, 57] on div "Lost Ticket" at bounding box center [149, 55] width 131 height 8
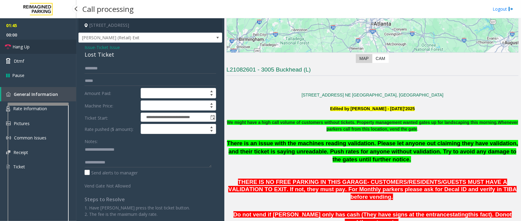
drag, startPoint x: 14, startPoint y: 47, endPoint x: 23, endPoint y: 48, distance: 9.5
click at [14, 47] on span "Hang Up" at bounding box center [21, 47] width 17 height 6
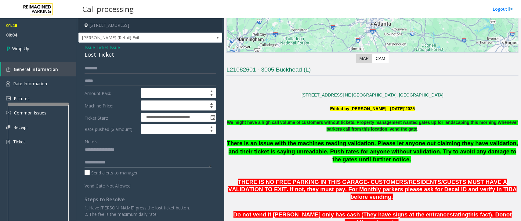
click at [124, 163] on textarea at bounding box center [147, 156] width 127 height 23
paste textarea "**********"
type textarea "**********"
click at [20, 53] on link "Wrap Up" at bounding box center [38, 49] width 76 height 18
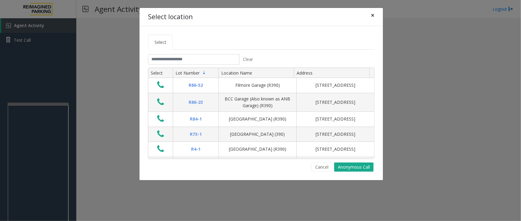
click at [374, 15] on span "×" at bounding box center [373, 15] width 4 height 9
drag, startPoint x: 374, startPoint y: 13, endPoint x: 369, endPoint y: 13, distance: 4.6
click at [374, 13] on button "×" at bounding box center [372, 15] width 12 height 15
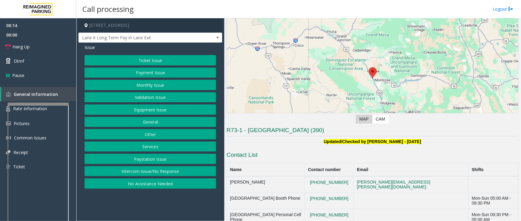
scroll to position [88, 0]
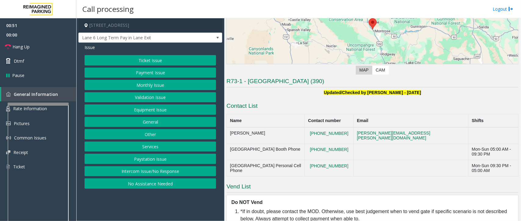
click at [170, 110] on button "Equipment Issue" at bounding box center [149, 110] width 131 height 10
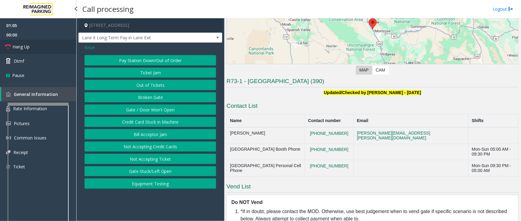
click at [19, 49] on span "Hang Up" at bounding box center [21, 47] width 17 height 6
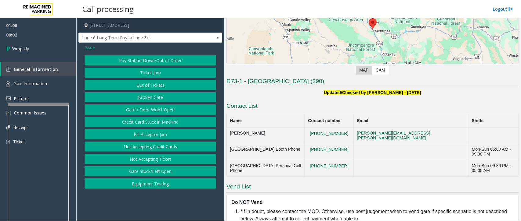
click at [87, 46] on span "Issue" at bounding box center [89, 47] width 10 height 6
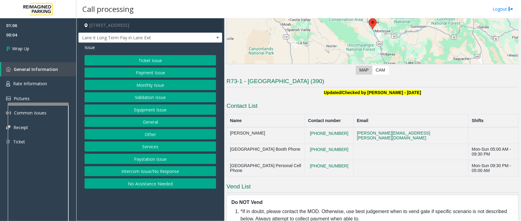
click at [167, 173] on button "Intercom Issue/No Response" at bounding box center [149, 172] width 131 height 10
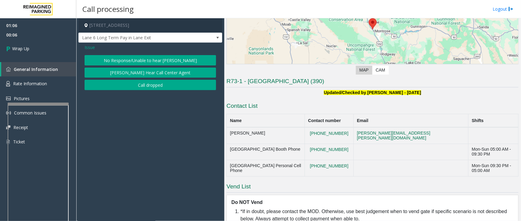
click at [154, 62] on button "No Response/Unable to hear [PERSON_NAME]" at bounding box center [149, 60] width 131 height 10
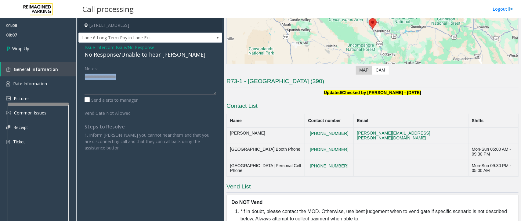
click at [154, 62] on div "Issue - Intercom Issue/No Response No Response/Unable to hear [PERSON_NAME] Not…" at bounding box center [150, 100] width 144 height 115
click at [149, 56] on div "No Response/Unable to hear [PERSON_NAME]" at bounding box center [149, 55] width 131 height 8
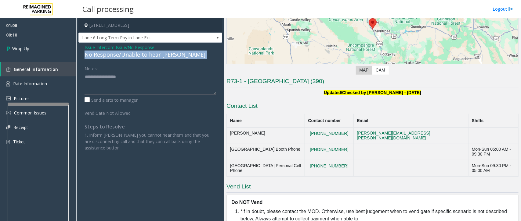
drag, startPoint x: 149, startPoint y: 56, endPoint x: 154, endPoint y: 58, distance: 6.0
click at [154, 58] on div "No Response/Unable to hear [PERSON_NAME]" at bounding box center [149, 55] width 131 height 8
click at [154, 56] on div "No Response/Unable to hear [PERSON_NAME]" at bounding box center [149, 55] width 131 height 8
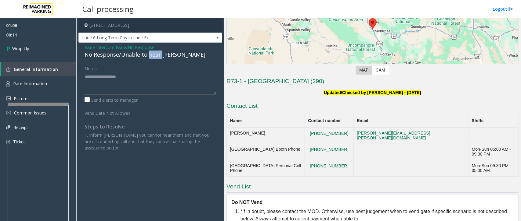
click at [154, 56] on div "No Response/Unable to hear [PERSON_NAME]" at bounding box center [149, 55] width 131 height 8
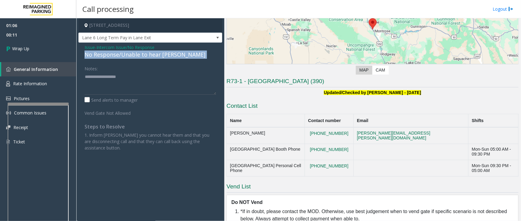
click at [154, 56] on div "No Response/Unable to hear [PERSON_NAME]" at bounding box center [149, 55] width 131 height 8
drag, startPoint x: 154, startPoint y: 56, endPoint x: 138, endPoint y: 88, distance: 36.0
click at [138, 88] on div "Issue - Intercom Issue/No Response No Response/Unable to hear [PERSON_NAME] Not…" at bounding box center [150, 100] width 144 height 115
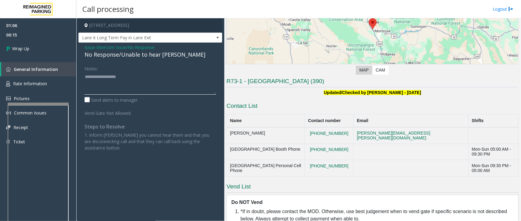
click at [138, 88] on textarea at bounding box center [149, 83] width 131 height 23
paste textarea "**********"
click at [112, 84] on textarea at bounding box center [149, 83] width 131 height 23
paste textarea "**********"
click at [112, 84] on textarea at bounding box center [149, 83] width 131 height 23
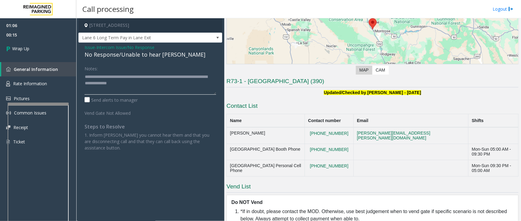
type textarea "**********"
click at [102, 57] on div "No Response/Unable to hear [PERSON_NAME]" at bounding box center [149, 55] width 131 height 8
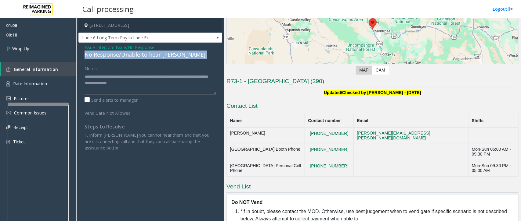
click at [102, 57] on div "No Response/Unable to hear [PERSON_NAME]" at bounding box center [149, 55] width 131 height 8
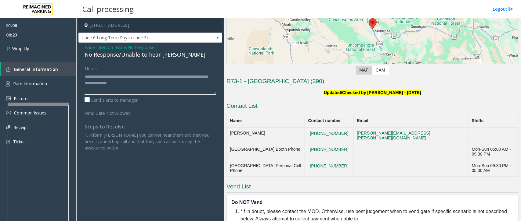
drag, startPoint x: 152, startPoint y: 83, endPoint x: 81, endPoint y: 75, distance: 71.8
click at [81, 75] on div "Notes: Send alerts to manager Vend Gate Not Allowed Steps to Resolve 1. Inform …" at bounding box center [150, 107] width 141 height 88
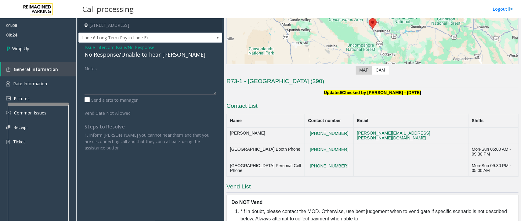
click at [99, 54] on div "No Response/Unable to hear [PERSON_NAME]" at bounding box center [149, 55] width 131 height 8
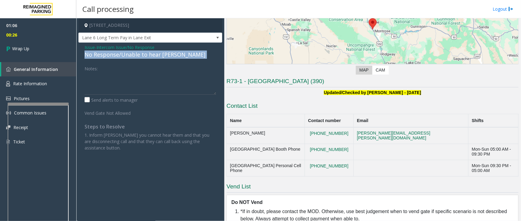
click at [99, 54] on div "No Response/Unable to hear [PERSON_NAME]" at bounding box center [149, 55] width 131 height 8
click at [99, 55] on div "No Response/Unable to hear [PERSON_NAME]" at bounding box center [149, 55] width 131 height 8
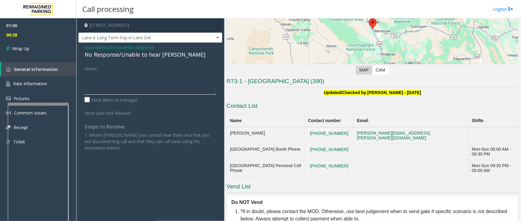
click at [119, 74] on textarea at bounding box center [149, 83] width 131 height 23
paste textarea "**********"
type textarea "**********"
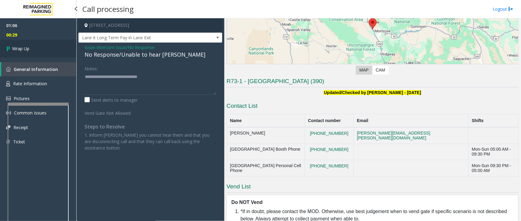
click at [22, 51] on span "Wrap Up" at bounding box center [20, 48] width 17 height 6
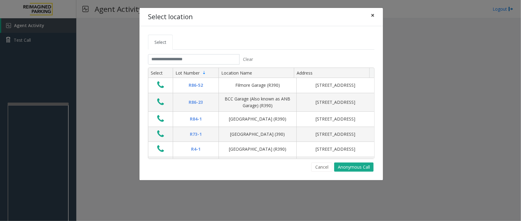
click at [373, 15] on span "×" at bounding box center [373, 15] width 4 height 9
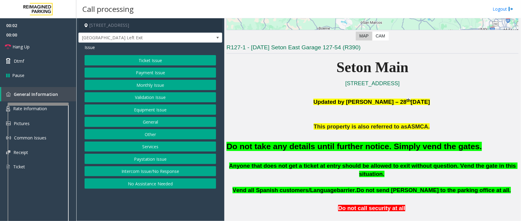
scroll to position [114, 0]
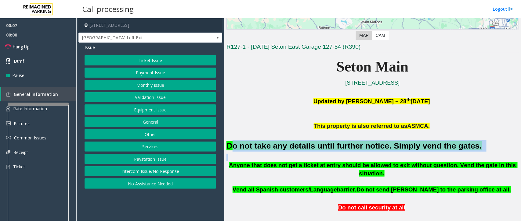
drag, startPoint x: 229, startPoint y: 144, endPoint x: 320, endPoint y: 153, distance: 91.6
click at [320, 153] on div "Do not take any details until further notice. Simply vend the gates." at bounding box center [372, 146] width 292 height 31
click at [299, 158] on div "Do not take any details until further notice. Simply vend the gates." at bounding box center [372, 146] width 292 height 31
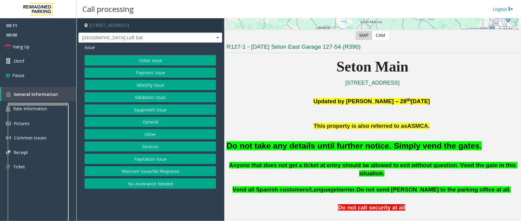
click at [159, 112] on button "Equipment Issue" at bounding box center [149, 110] width 131 height 10
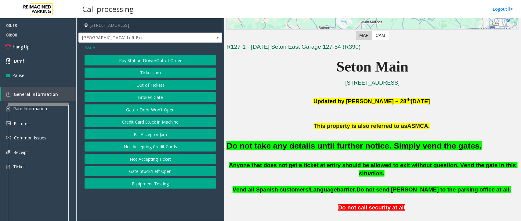
click at [160, 110] on button "Gate / Door Won't Open" at bounding box center [149, 110] width 131 height 10
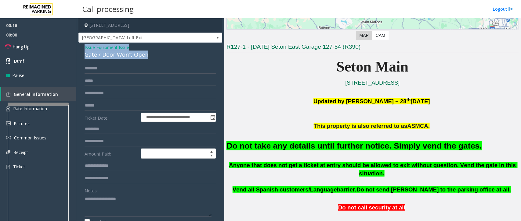
drag, startPoint x: 149, startPoint y: 56, endPoint x: 84, endPoint y: 46, distance: 65.7
click at [84, 46] on div "Issue - Equipment Issue Gate / Door Won't Open" at bounding box center [149, 51] width 131 height 15
click at [100, 195] on textarea at bounding box center [147, 205] width 127 height 23
paste textarea "**********"
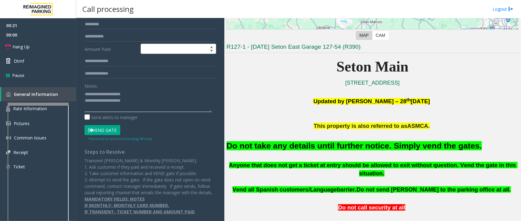
type textarea "**********"
click at [92, 128] on icon at bounding box center [90, 130] width 5 height 4
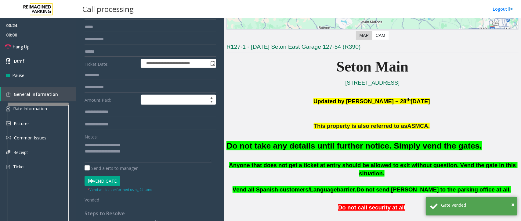
scroll to position [0, 0]
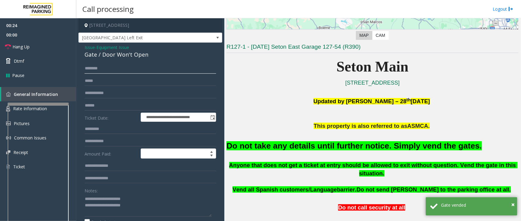
click at [110, 71] on input "text" at bounding box center [149, 68] width 131 height 10
type input "**"
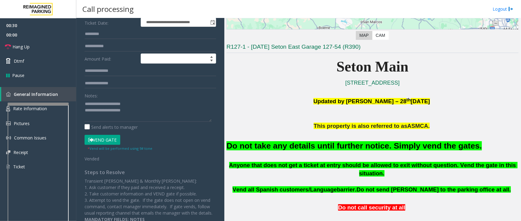
scroll to position [114, 0]
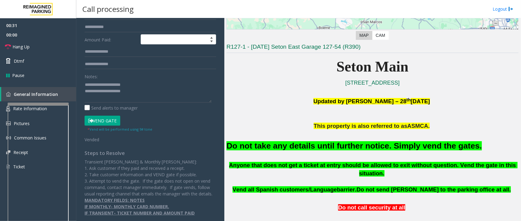
type input "**"
click at [140, 95] on textarea at bounding box center [147, 91] width 127 height 23
click at [91, 101] on textarea at bounding box center [147, 91] width 127 height 23
paste textarea "**********"
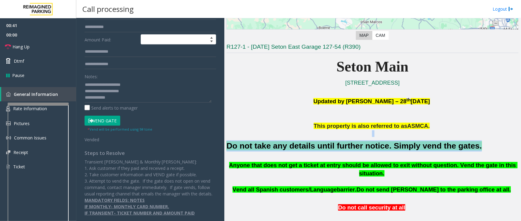
drag, startPoint x: 450, startPoint y: 147, endPoint x: 225, endPoint y: 136, distance: 225.9
click at [225, 136] on div "Main ← Move left → Move right ↑ Move up ↓ Move down + Zoom in - Zoom out Home J…" at bounding box center [372, 119] width 296 height 203
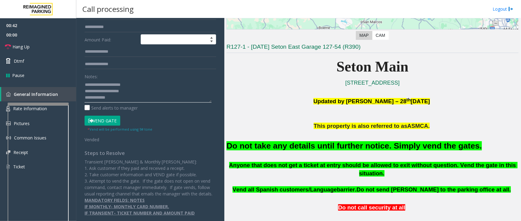
click at [115, 101] on textarea at bounding box center [147, 91] width 127 height 23
paste textarea "**********"
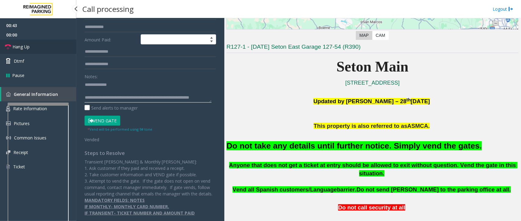
type textarea "**********"
click at [23, 45] on span "Hang Up" at bounding box center [21, 47] width 17 height 6
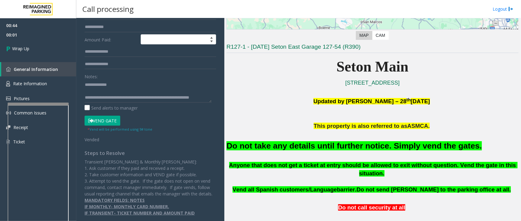
scroll to position [0, 0]
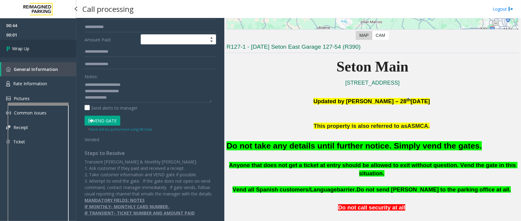
click at [44, 51] on link "Wrap Up" at bounding box center [38, 49] width 76 height 18
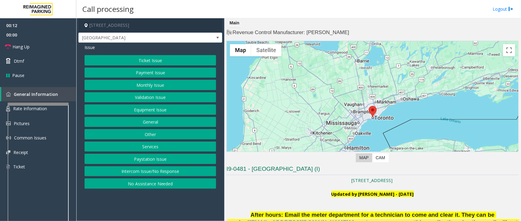
click at [183, 61] on button "Ticket Issue" at bounding box center [149, 60] width 131 height 10
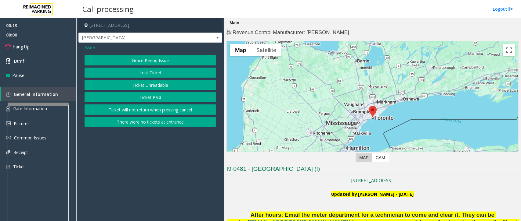
click at [152, 84] on button "Ticket Unreadable" at bounding box center [149, 85] width 131 height 10
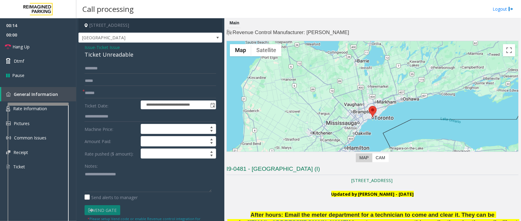
click at [92, 63] on div "**********" at bounding box center [150, 198] width 144 height 310
click at [93, 66] on input "text" at bounding box center [149, 68] width 131 height 10
type input "********"
click at [104, 93] on input "text" at bounding box center [149, 93] width 131 height 10
paste input "**********"
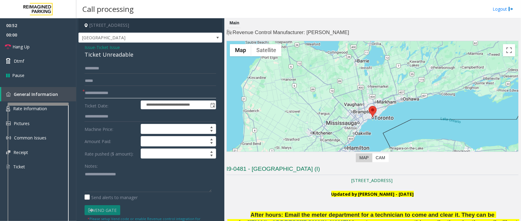
type input "**********"
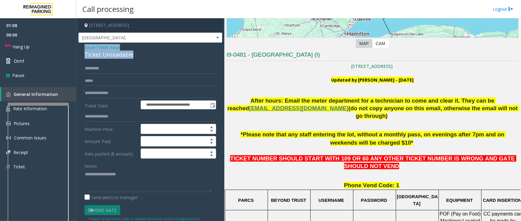
drag, startPoint x: 135, startPoint y: 56, endPoint x: 81, endPoint y: 45, distance: 55.3
click at [81, 45] on div "**********" at bounding box center [150, 198] width 144 height 310
click at [95, 180] on textarea at bounding box center [147, 181] width 127 height 23
paste textarea "**********"
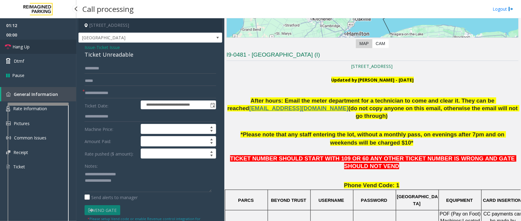
click at [40, 51] on link "Hang Up" at bounding box center [38, 47] width 76 height 14
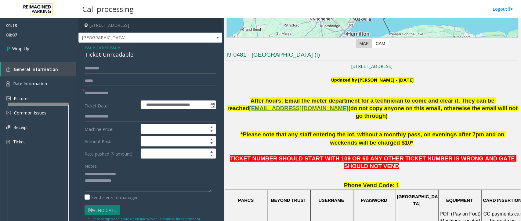
click at [127, 181] on textarea at bounding box center [147, 181] width 127 height 23
click at [90, 188] on textarea at bounding box center [147, 181] width 127 height 23
paste textarea "**********"
click at [123, 188] on textarea at bounding box center [147, 181] width 127 height 23
paste textarea "**********"
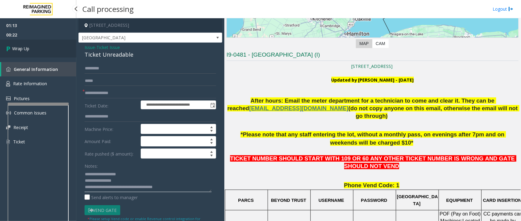
type textarea "**********"
click at [27, 52] on link "Wrap Up" at bounding box center [38, 49] width 76 height 18
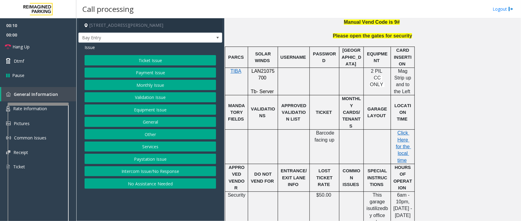
scroll to position [191, 0]
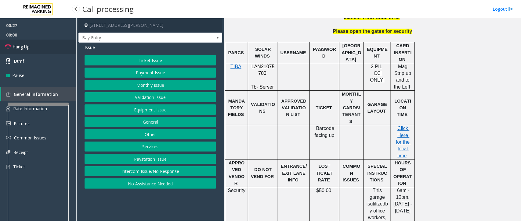
click at [43, 51] on link "Hang Up" at bounding box center [38, 47] width 76 height 14
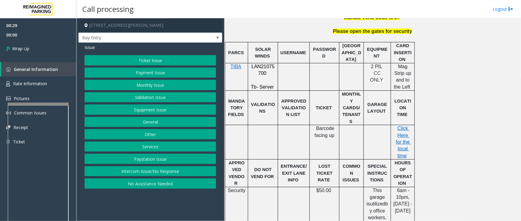
click at [144, 175] on button "Intercom Issue/No Response" at bounding box center [149, 172] width 131 height 10
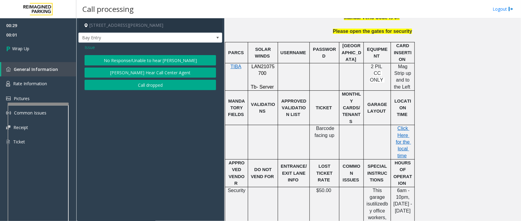
click at [163, 61] on button "No Response/Unable to hear [PERSON_NAME]" at bounding box center [149, 60] width 131 height 10
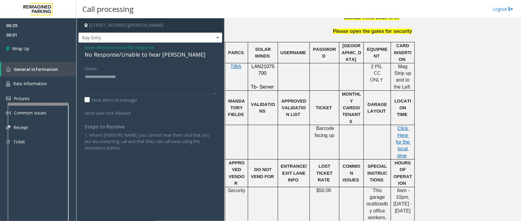
click at [163, 55] on div "No Response/Unable to hear [PERSON_NAME]" at bounding box center [149, 55] width 131 height 8
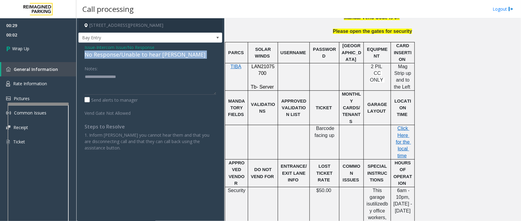
click at [163, 55] on div "No Response/Unable to hear [PERSON_NAME]" at bounding box center [149, 55] width 131 height 8
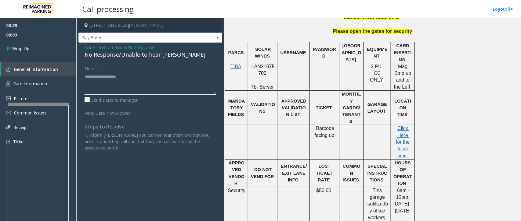
click at [153, 86] on textarea at bounding box center [149, 83] width 131 height 23
paste textarea "**********"
type textarea "**********"
click at [41, 53] on link "Wrap Up" at bounding box center [38, 49] width 76 height 18
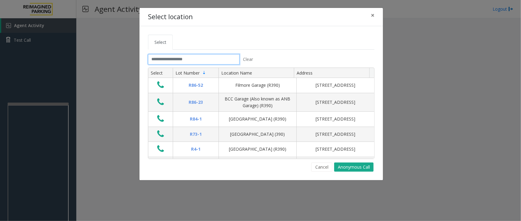
click at [226, 58] on input "text" at bounding box center [193, 59] width 91 height 10
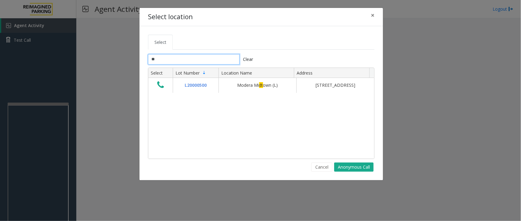
type input "**"
drag, startPoint x: 170, startPoint y: 65, endPoint x: 164, endPoint y: 60, distance: 7.6
click at [167, 61] on tab "** Clear Select Lot Number Location Name Address L20000500 Modera Mi dt own (L)…" at bounding box center [261, 113] width 226 height 118
drag, startPoint x: 164, startPoint y: 60, endPoint x: 143, endPoint y: 59, distance: 21.4
click at [143, 59] on div "Select ** Clear Select Lot Number Location Name Address L20000500 Modera Mi dt …" at bounding box center [260, 103] width 243 height 154
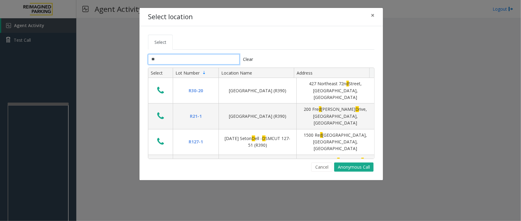
type input "*"
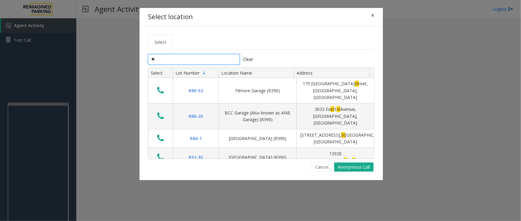
type input "*"
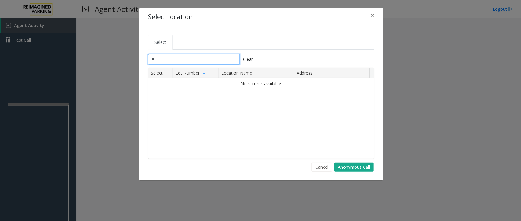
type input "*"
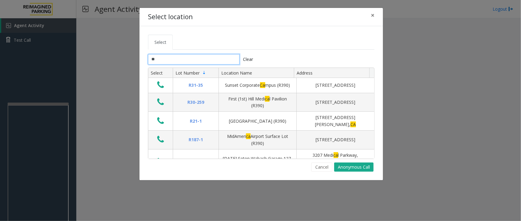
type input "*"
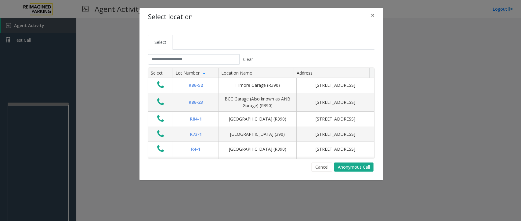
click at [45, 156] on div "Select location × Select Clear Select Lot Number Location Name Address R86-52 F…" at bounding box center [260, 110] width 521 height 221
click at [37, 153] on div "Select location × Select Clear Select Lot Number Location Name Address R86-52 F…" at bounding box center [260, 110] width 521 height 221
click at [37, 156] on div "Select location × Select Clear Select Lot Number Location Name Address R86-52 F…" at bounding box center [260, 110] width 521 height 221
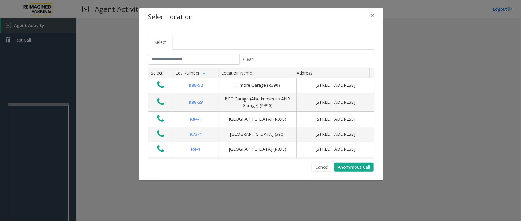
click at [39, 153] on div "Select location × Select Clear Select Lot Number Location Name Address R86-52 F…" at bounding box center [260, 110] width 521 height 221
click at [171, 63] on input "text" at bounding box center [193, 59] width 91 height 10
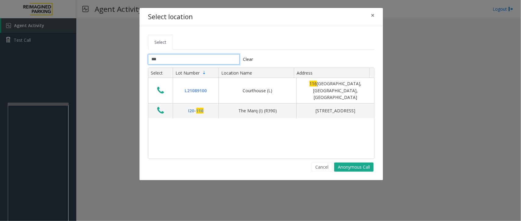
type input "***"
click at [374, 16] on button "×" at bounding box center [372, 15] width 12 height 15
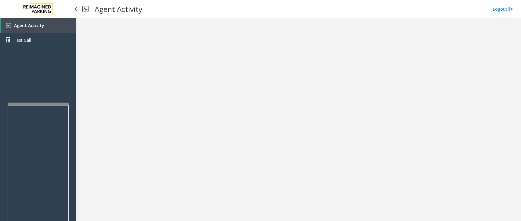
click at [49, 26] on link "Agent Activity" at bounding box center [38, 25] width 75 height 15
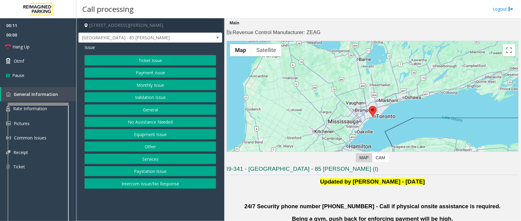
click at [173, 97] on button "Validation Issue" at bounding box center [149, 97] width 131 height 10
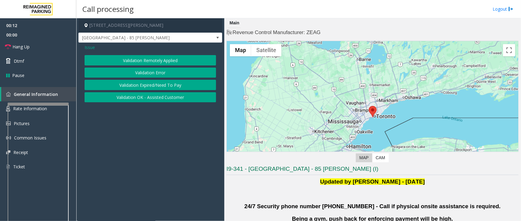
click at [162, 71] on button "Validation Error" at bounding box center [149, 73] width 131 height 10
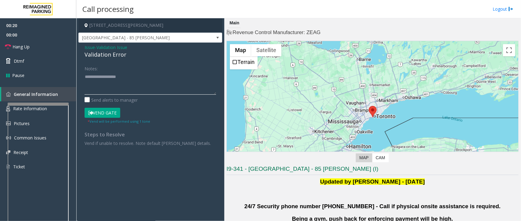
click at [98, 86] on textarea at bounding box center [149, 83] width 131 height 23
paste textarea "**********"
click at [110, 81] on textarea at bounding box center [149, 83] width 131 height 23
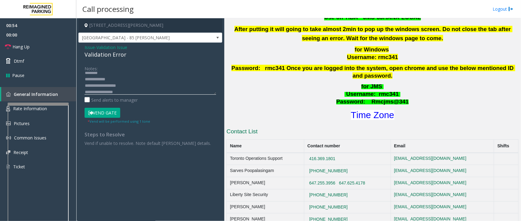
scroll to position [305, 0]
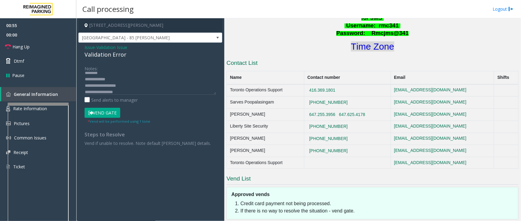
click at [376, 41] on font "Time Zone" at bounding box center [372, 46] width 43 height 10
click at [128, 92] on textarea at bounding box center [149, 83] width 131 height 23
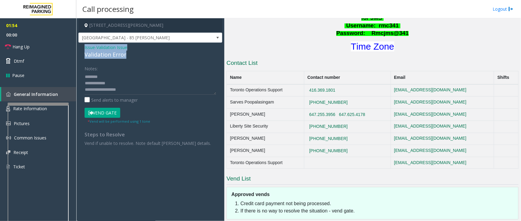
drag, startPoint x: 143, startPoint y: 57, endPoint x: 79, endPoint y: 51, distance: 63.7
click at [79, 51] on div "Issue - Validation Issue Validation Error Notes: Send alerts to manager Vend Ga…" at bounding box center [150, 98] width 144 height 110
click at [102, 78] on textarea at bounding box center [149, 83] width 131 height 23
paste textarea "**********"
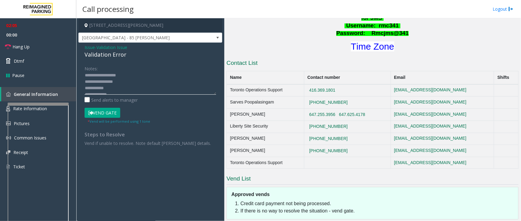
scroll to position [32, 0]
click at [109, 89] on textarea at bounding box center [149, 83] width 131 height 23
drag, startPoint x: 109, startPoint y: 89, endPoint x: 40, endPoint y: 89, distance: 68.6
click at [40, 89] on app-root "02:09 00:00 Hang Up Dtmf Pause General Information Rate Information Pictures Co…" at bounding box center [260, 110] width 521 height 221
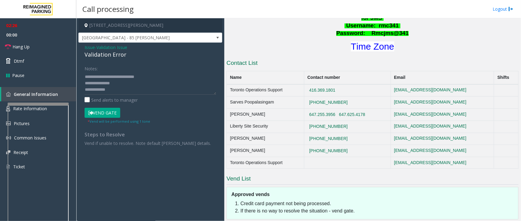
click at [95, 109] on button "Vend Gate" at bounding box center [102, 113] width 36 height 10
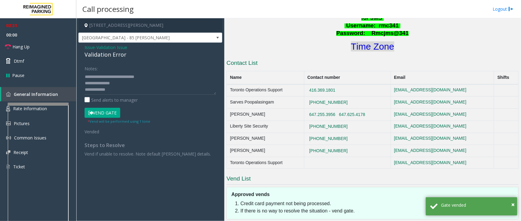
click at [368, 43] on font "Time Zone" at bounding box center [372, 46] width 43 height 10
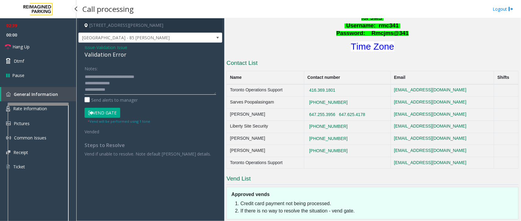
click at [116, 91] on textarea at bounding box center [149, 83] width 131 height 23
paste textarea "**********"
type textarea "**********"
click at [41, 49] on link "Hang Up" at bounding box center [38, 47] width 76 height 14
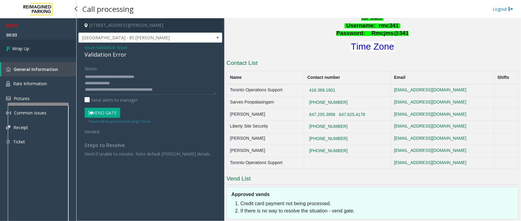
click at [16, 53] on link "Wrap Up" at bounding box center [38, 49] width 76 height 18
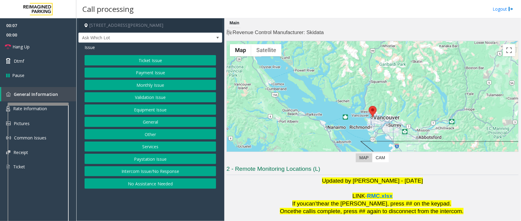
click at [193, 182] on button "No Assistance Needed" at bounding box center [149, 184] width 131 height 10
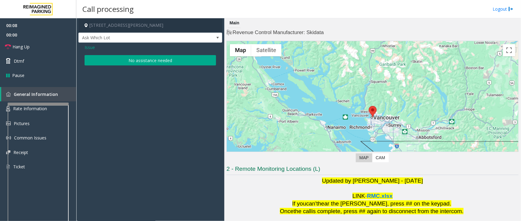
click at [150, 59] on button "No assistance needed" at bounding box center [149, 60] width 131 height 10
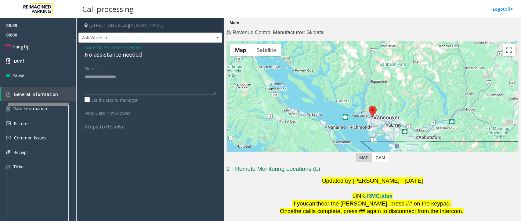
click at [133, 52] on div "No assistance needed" at bounding box center [149, 55] width 131 height 8
drag, startPoint x: 144, startPoint y: 57, endPoint x: 83, endPoint y: 58, distance: 61.0
click at [83, 58] on div "Issue - No Assistance Needed No assistance needed Notes: Send alerts to manager…" at bounding box center [150, 89] width 144 height 93
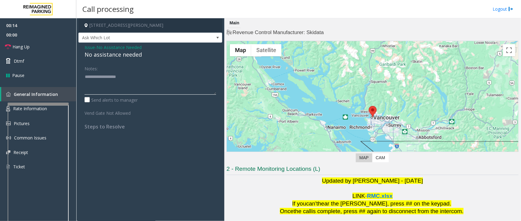
click at [104, 87] on textarea at bounding box center [149, 83] width 131 height 23
paste textarea "**********"
type textarea "**********"
click at [41, 45] on link "Hang Up" at bounding box center [38, 47] width 76 height 14
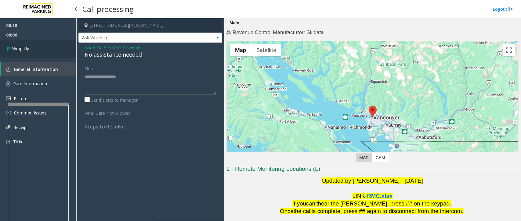
click at [45, 52] on link "Wrap Up" at bounding box center [38, 49] width 76 height 18
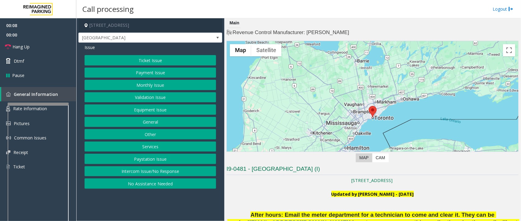
click at [160, 73] on button "Payment Issue" at bounding box center [149, 73] width 131 height 10
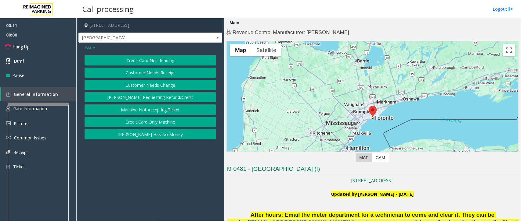
click at [159, 63] on button "Credit Card Not Reading" at bounding box center [149, 60] width 131 height 10
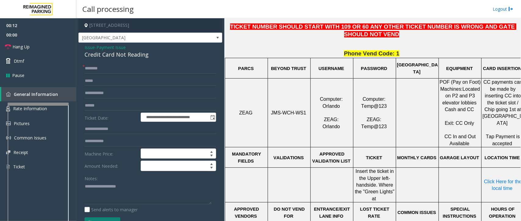
scroll to position [267, 0]
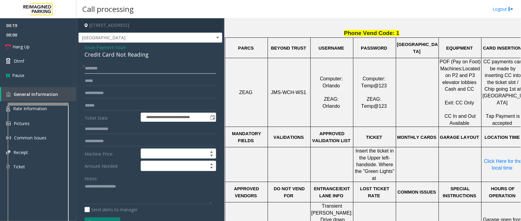
click at [107, 71] on input "text" at bounding box center [149, 68] width 131 height 10
click at [91, 188] on textarea at bounding box center [147, 193] width 127 height 23
paste textarea "**********"
type textarea "**********"
click at [112, 70] on input "text" at bounding box center [149, 68] width 131 height 10
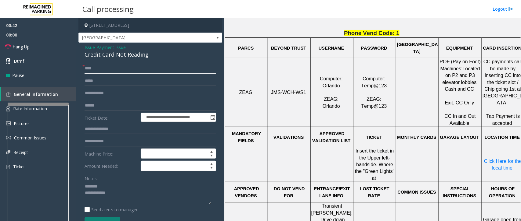
click at [137, 71] on input "***" at bounding box center [149, 68] width 131 height 10
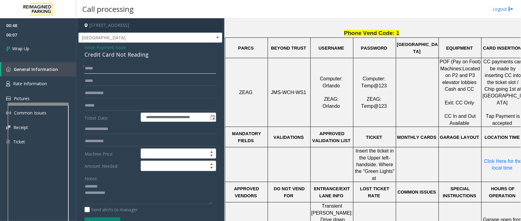
type input "*****"
drag, startPoint x: 149, startPoint y: 54, endPoint x: 80, endPoint y: 45, distance: 69.4
click at [80, 45] on div "**********" at bounding box center [150, 198] width 144 height 310
click at [105, 187] on textarea at bounding box center [147, 193] width 127 height 23
paste textarea "**********"
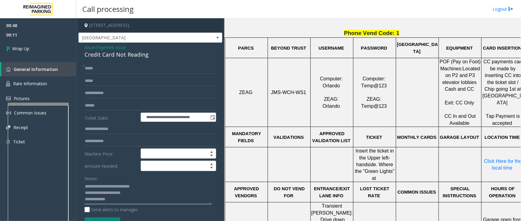
click at [118, 200] on textarea at bounding box center [147, 193] width 127 height 23
click at [125, 204] on textarea at bounding box center [147, 193] width 127 height 23
paste textarea "**********"
type textarea "**********"
click at [7, 56] on link "Wrap Up" at bounding box center [38, 49] width 76 height 18
